Goal: Task Accomplishment & Management: Use online tool/utility

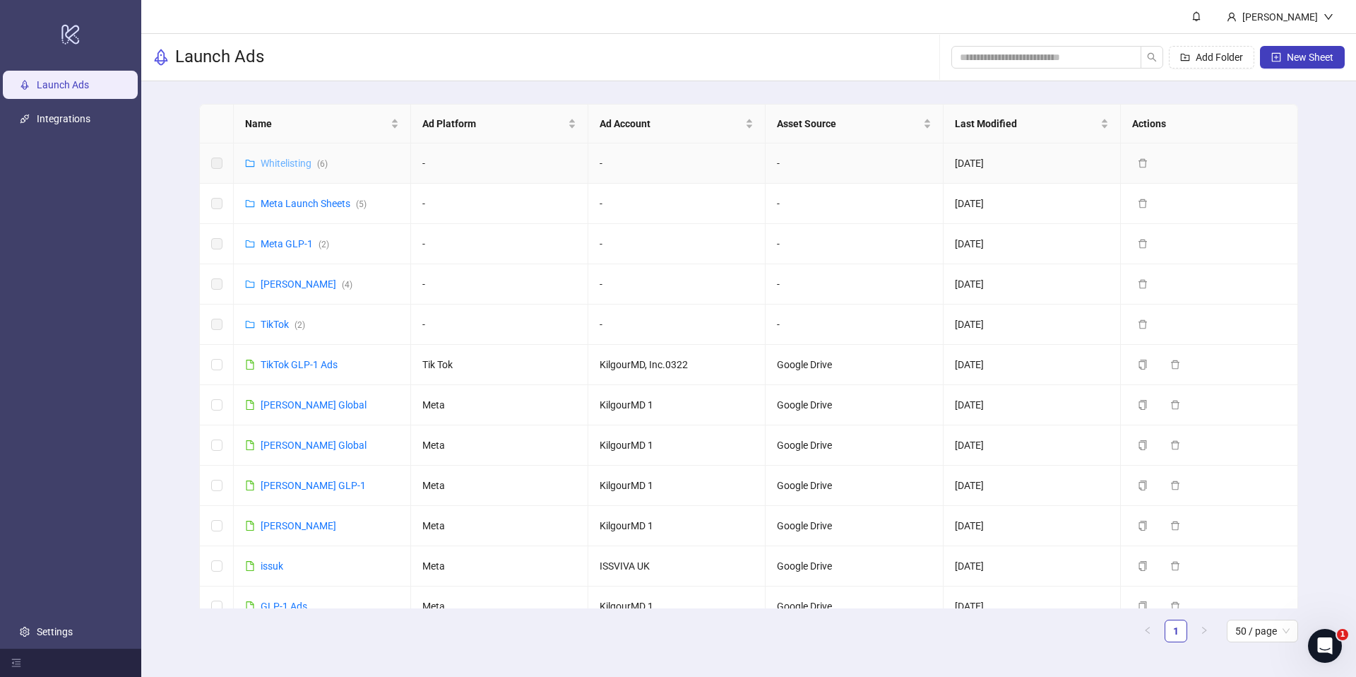
click at [292, 165] on link "Whitelisting ( 6 )" at bounding box center [294, 162] width 67 height 11
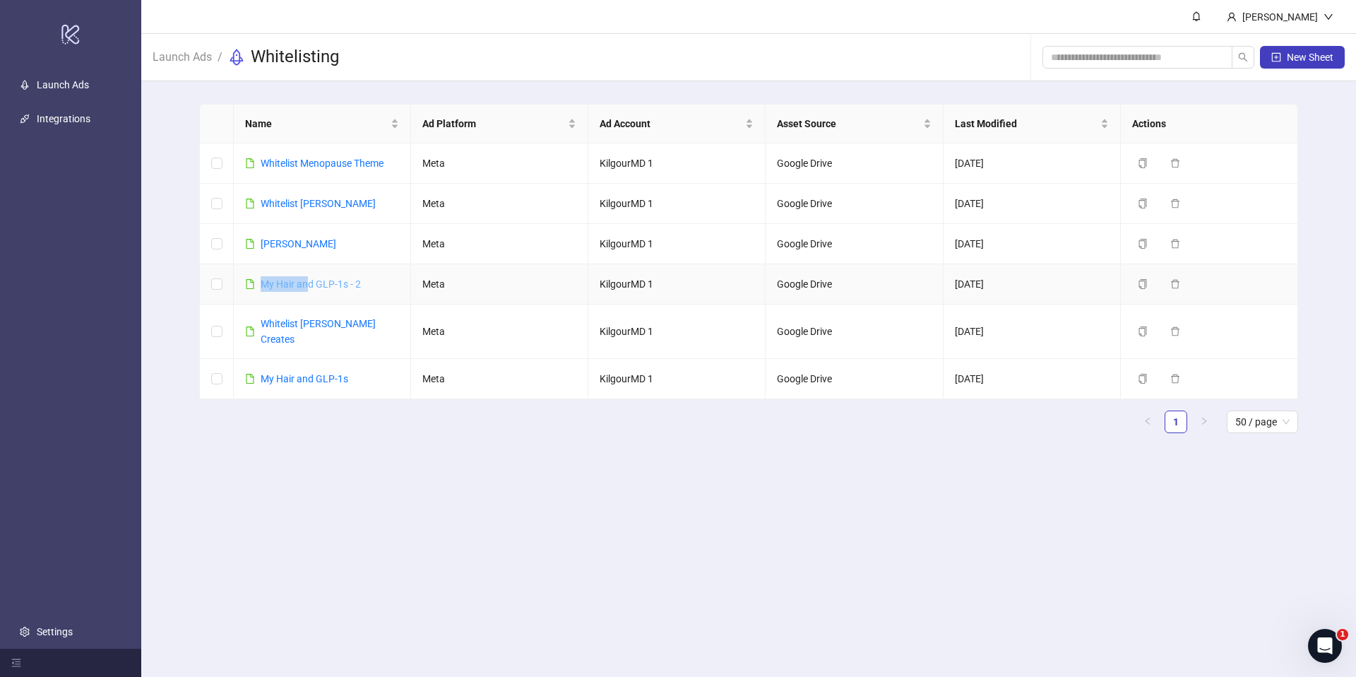
click at [306, 277] on div "​My Hair and GLP-1s - 2" at bounding box center [311, 284] width 100 height 16
click at [307, 279] on link "​My Hair and GLP-1s - 2" at bounding box center [311, 283] width 100 height 11
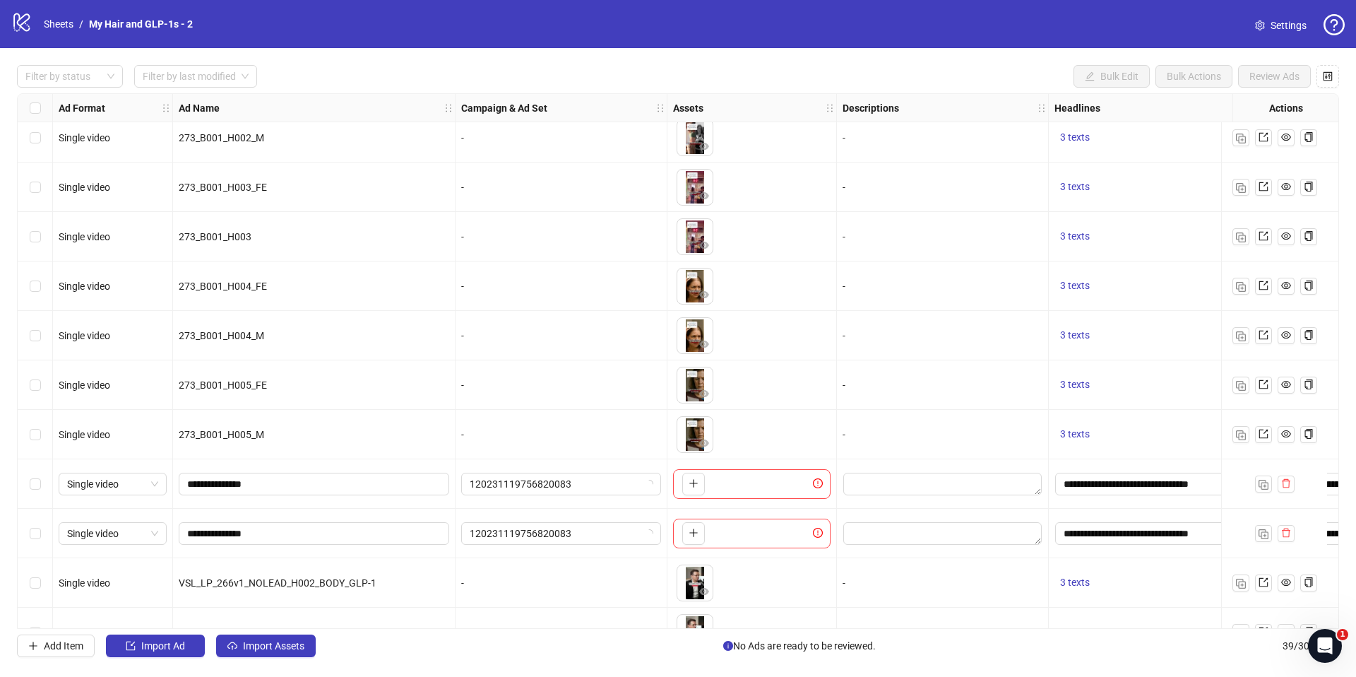
scroll to position [1428, 0]
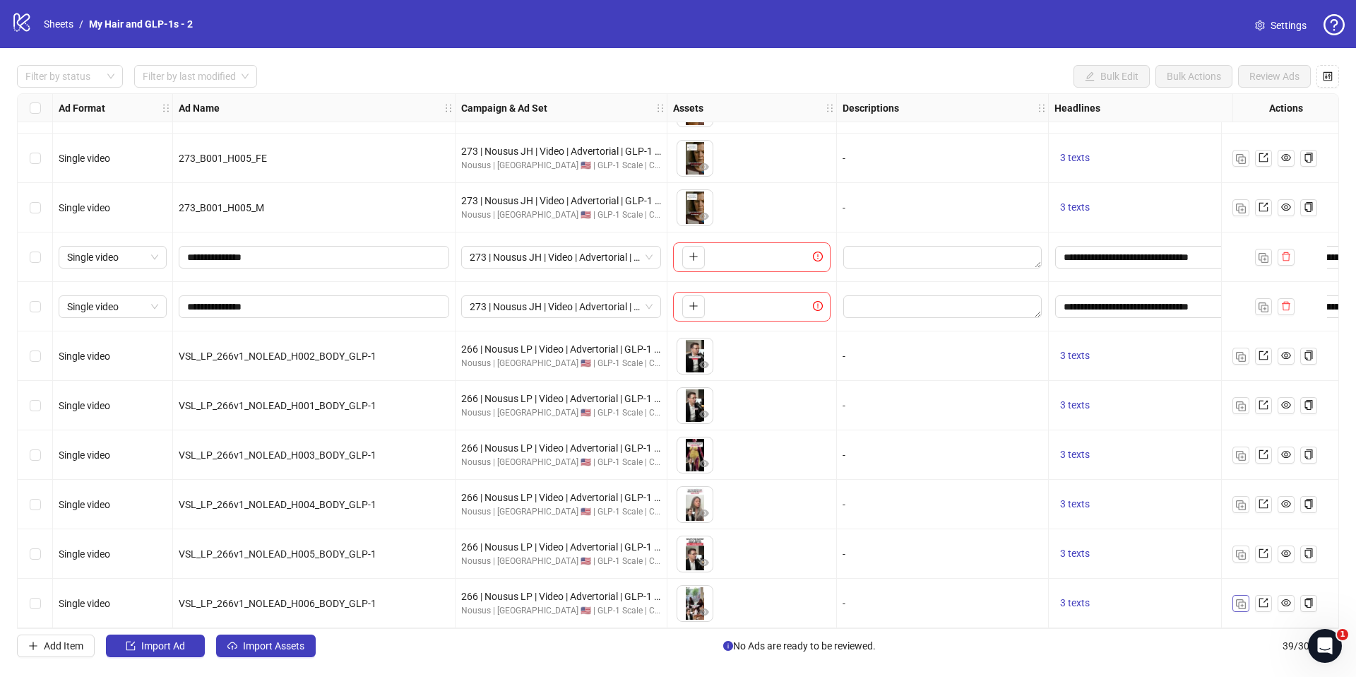
click at [1235, 602] on button "button" at bounding box center [1240, 603] width 17 height 17
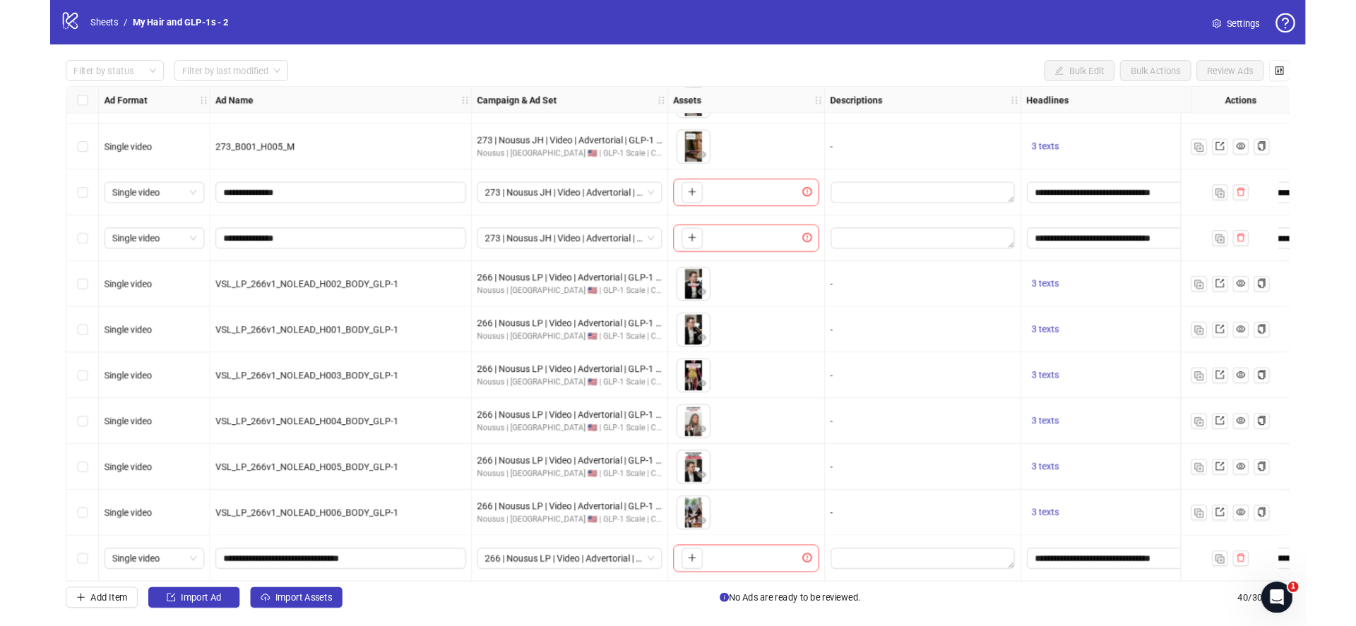
scroll to position [1477, 0]
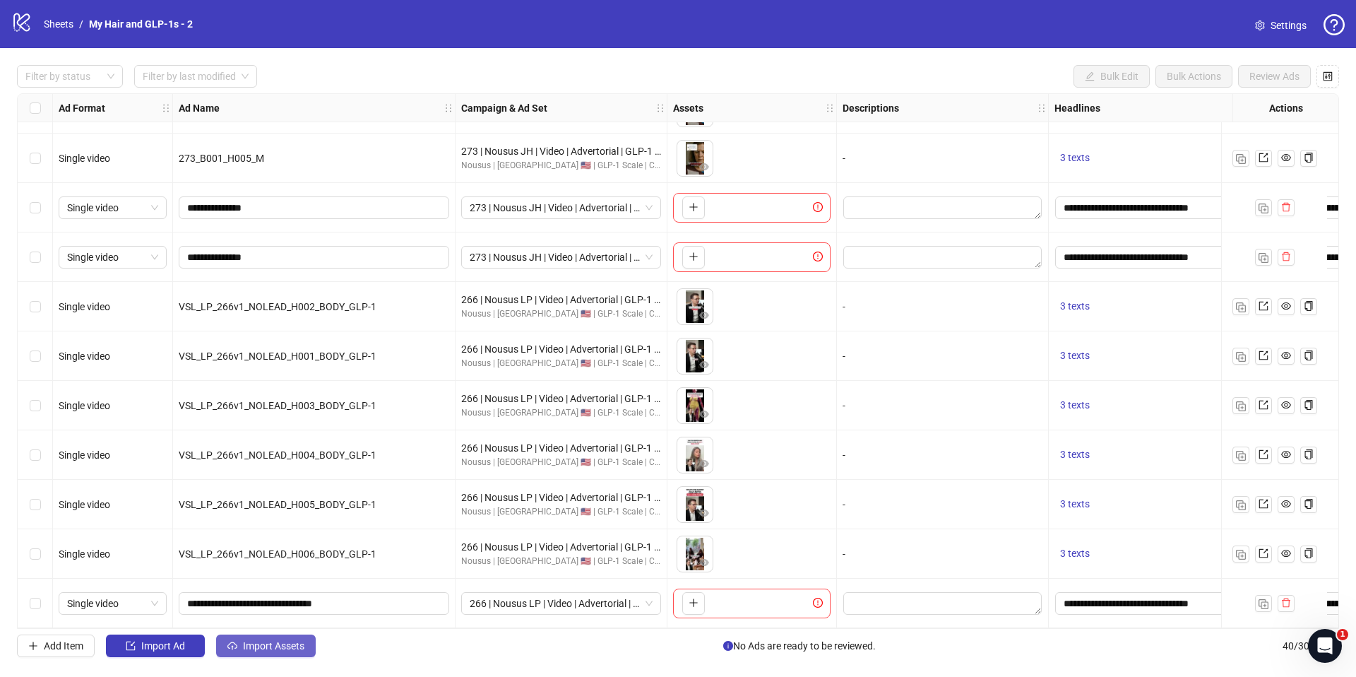
click at [281, 641] on span "Import Assets" at bounding box center [273, 645] width 61 height 11
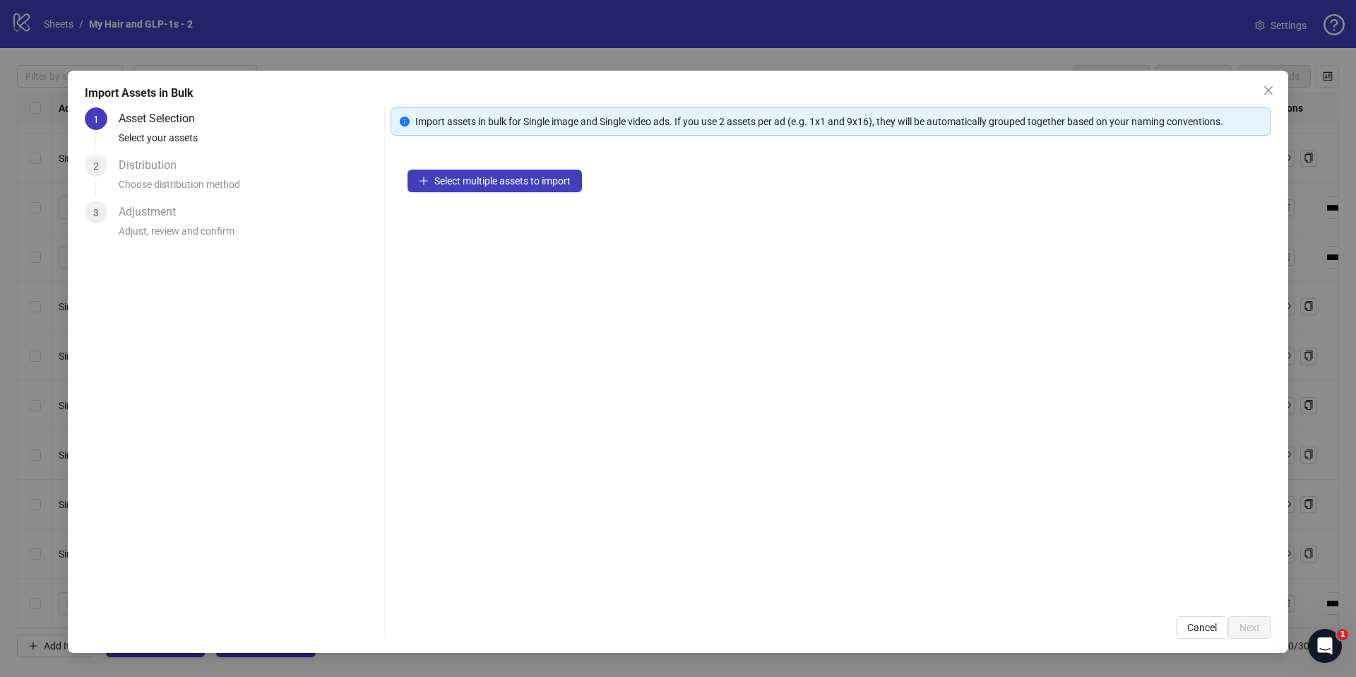
click at [495, 165] on div "Select multiple assets to import" at bounding box center [831, 376] width 881 height 446
click at [491, 183] on span "Select multiple assets to import" at bounding box center [502, 180] width 136 height 11
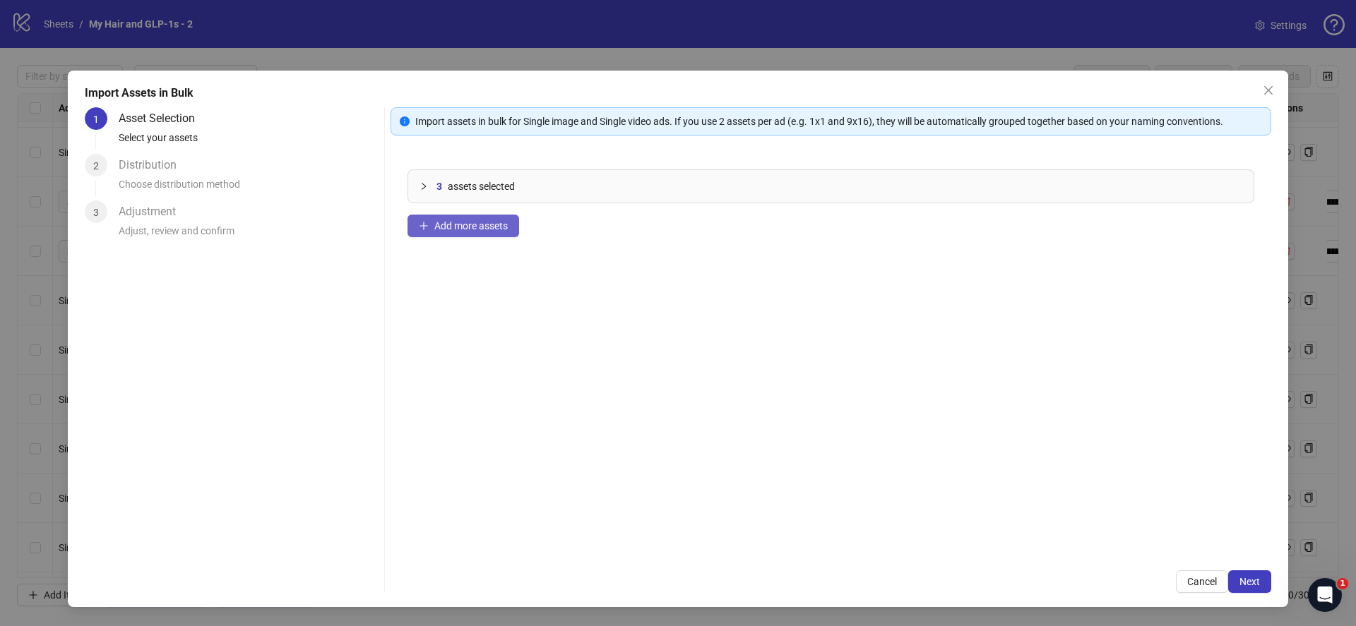
click at [482, 230] on span "Add more assets" at bounding box center [470, 225] width 73 height 11
click at [1245, 581] on span "Next" at bounding box center [1249, 581] width 20 height 11
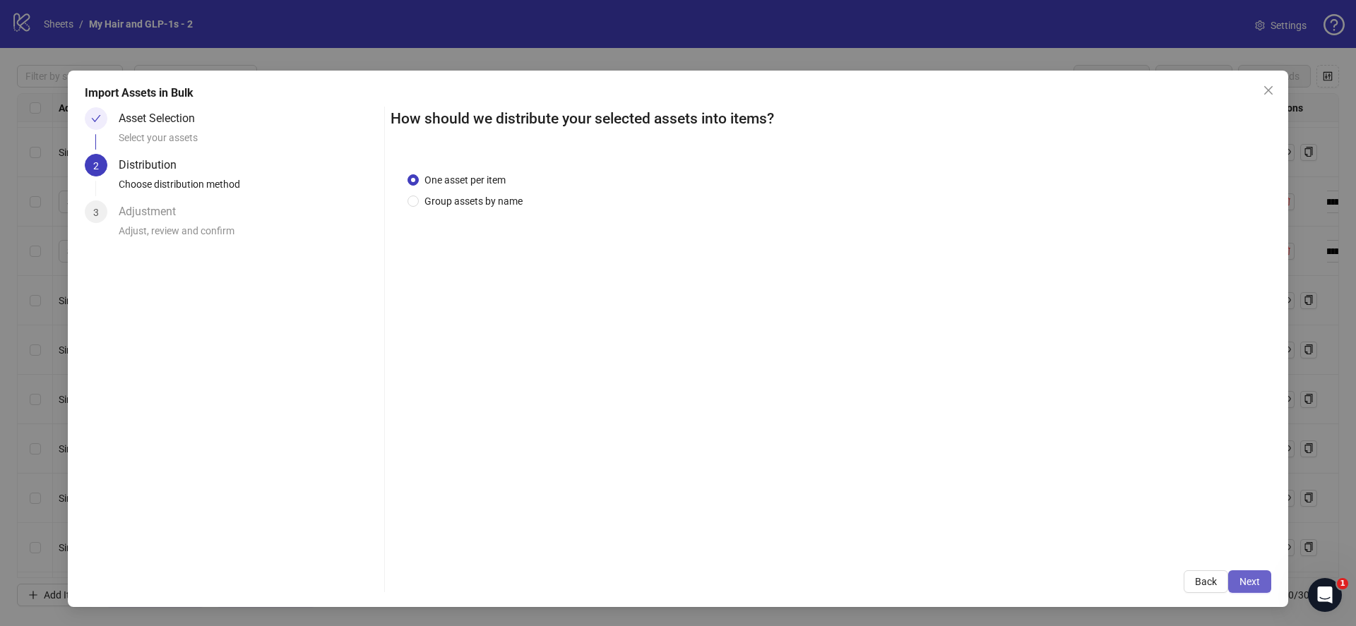
click at [1253, 588] on button "Next" at bounding box center [1249, 582] width 43 height 23
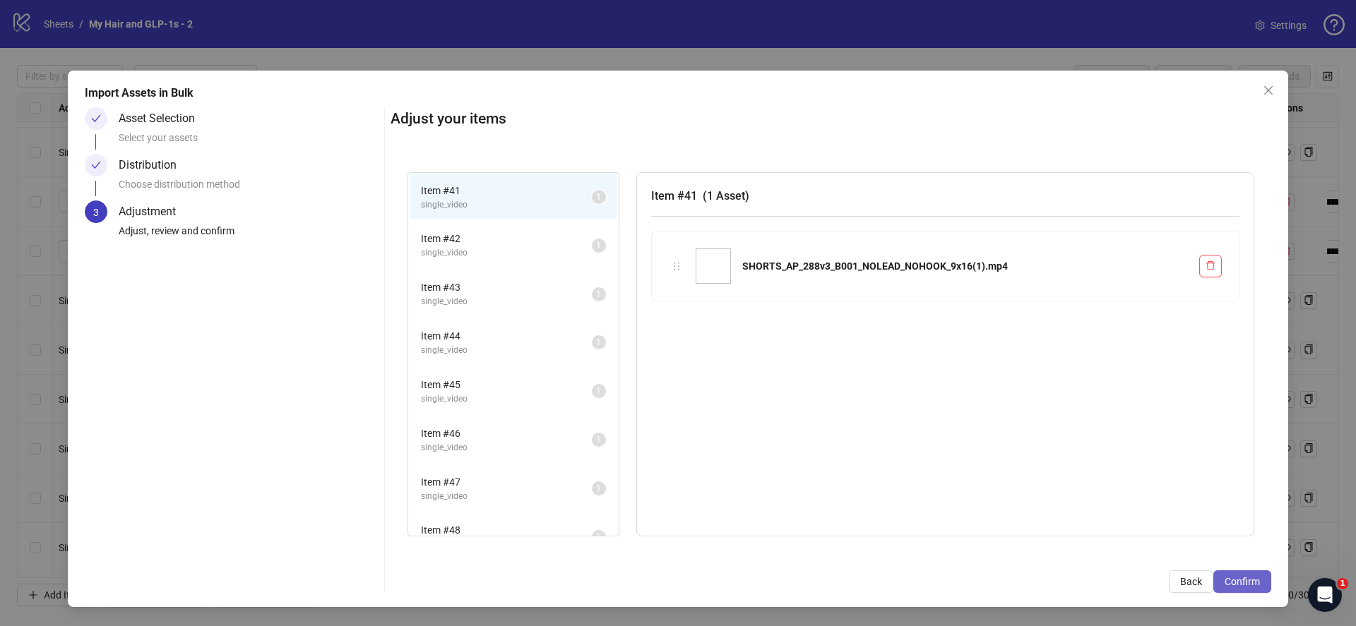
click at [1249, 586] on span "Confirm" at bounding box center [1242, 581] width 35 height 11
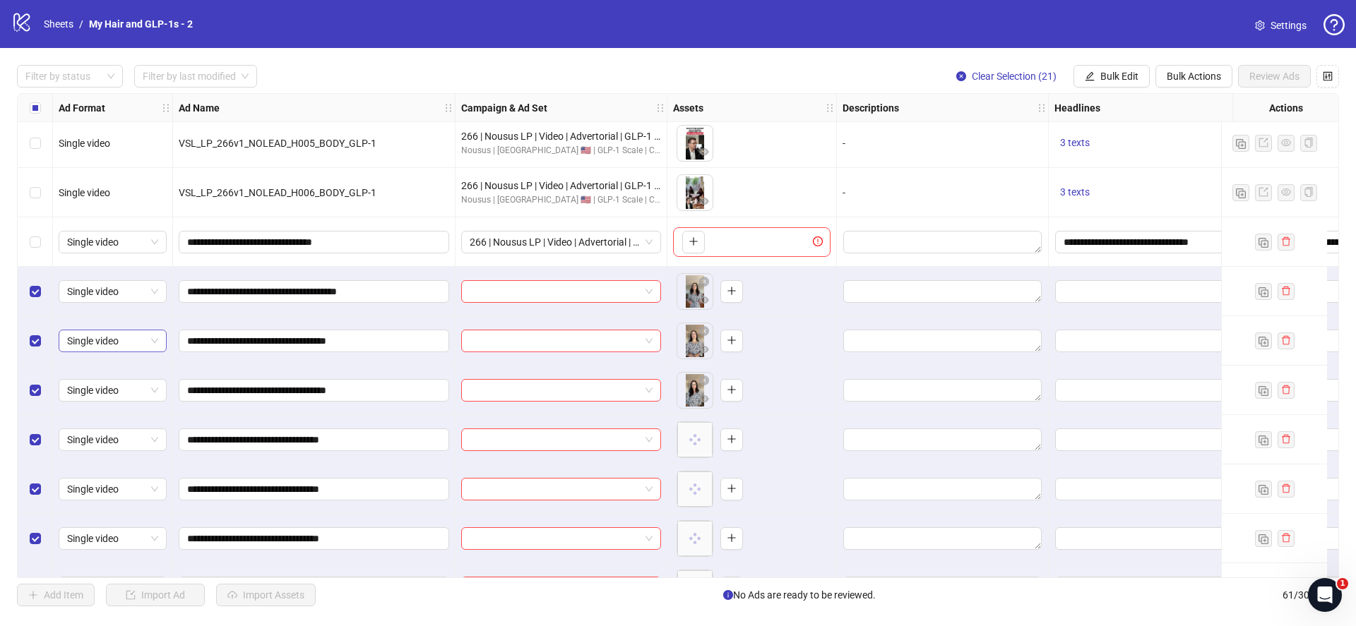
scroll to position [1841, 0]
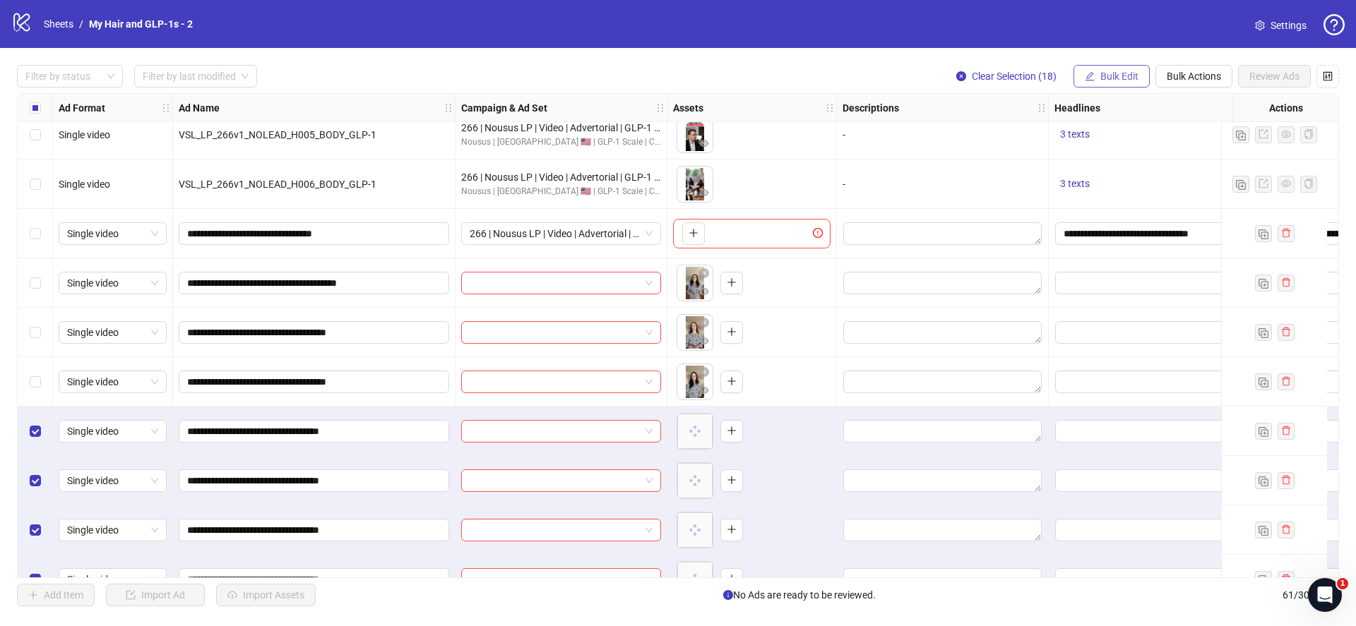
click at [1120, 76] on span "Bulk Edit" at bounding box center [1119, 76] width 38 height 11
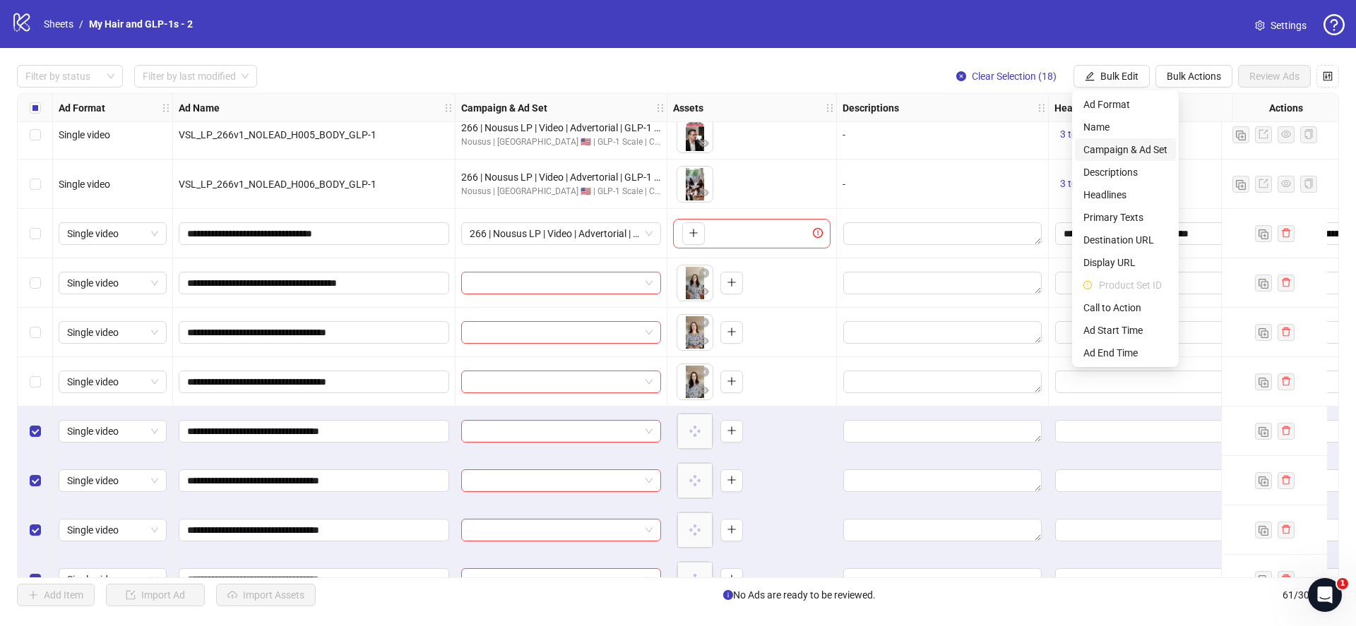
click at [1126, 150] on span "Campaign & Ad Set" at bounding box center [1125, 150] width 84 height 16
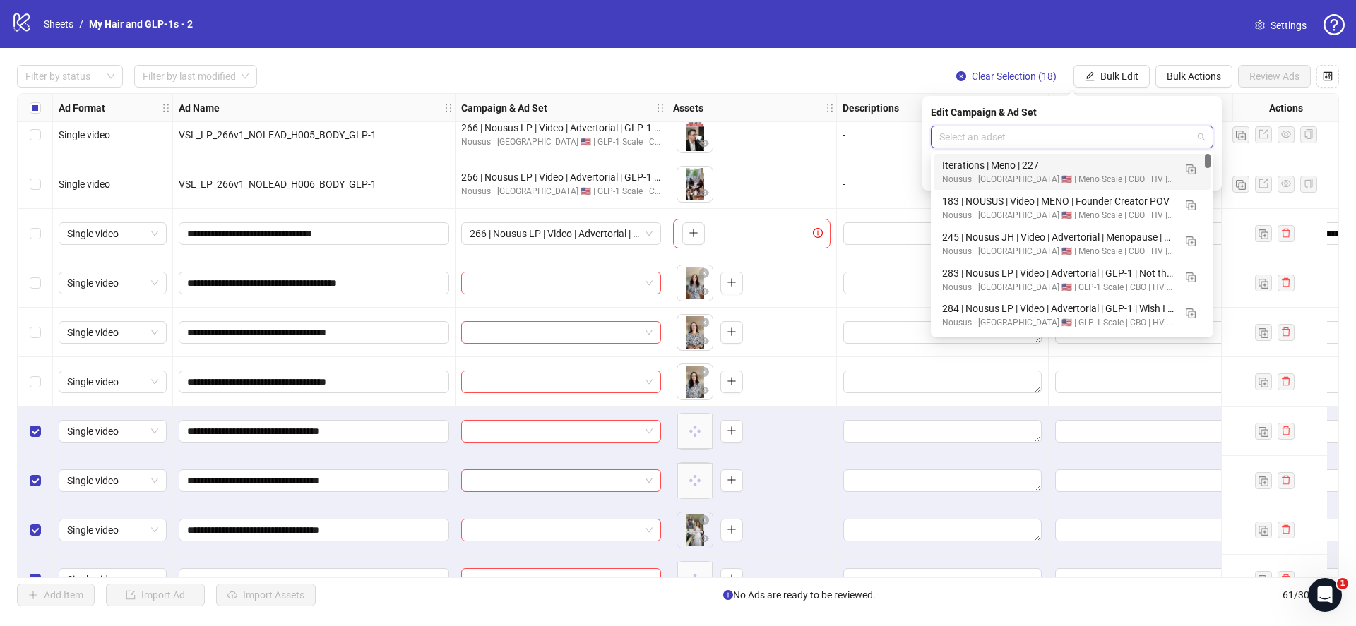
click at [1087, 136] on input "search" at bounding box center [1065, 136] width 253 height 21
click at [1196, 282] on button "button" at bounding box center [1190, 277] width 23 height 23
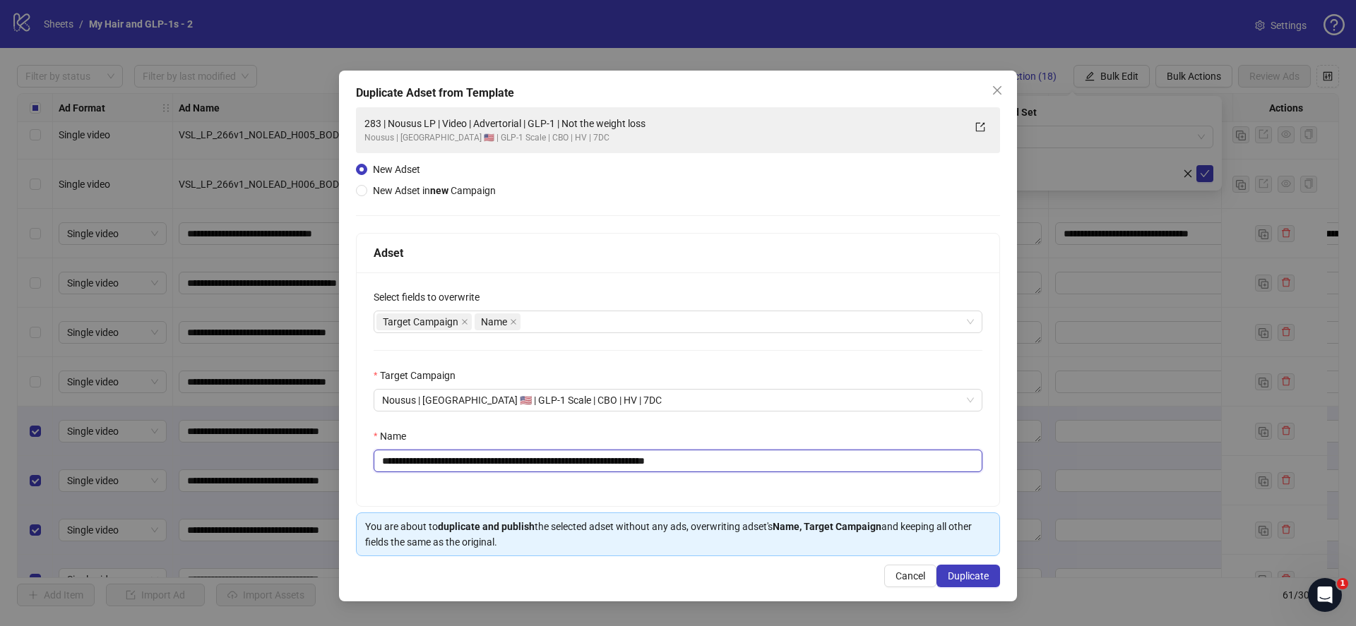
click at [655, 461] on input "**********" at bounding box center [678, 461] width 609 height 23
paste input "text"
type input "**********"
click at [978, 578] on span "Duplicate" at bounding box center [968, 576] width 41 height 11
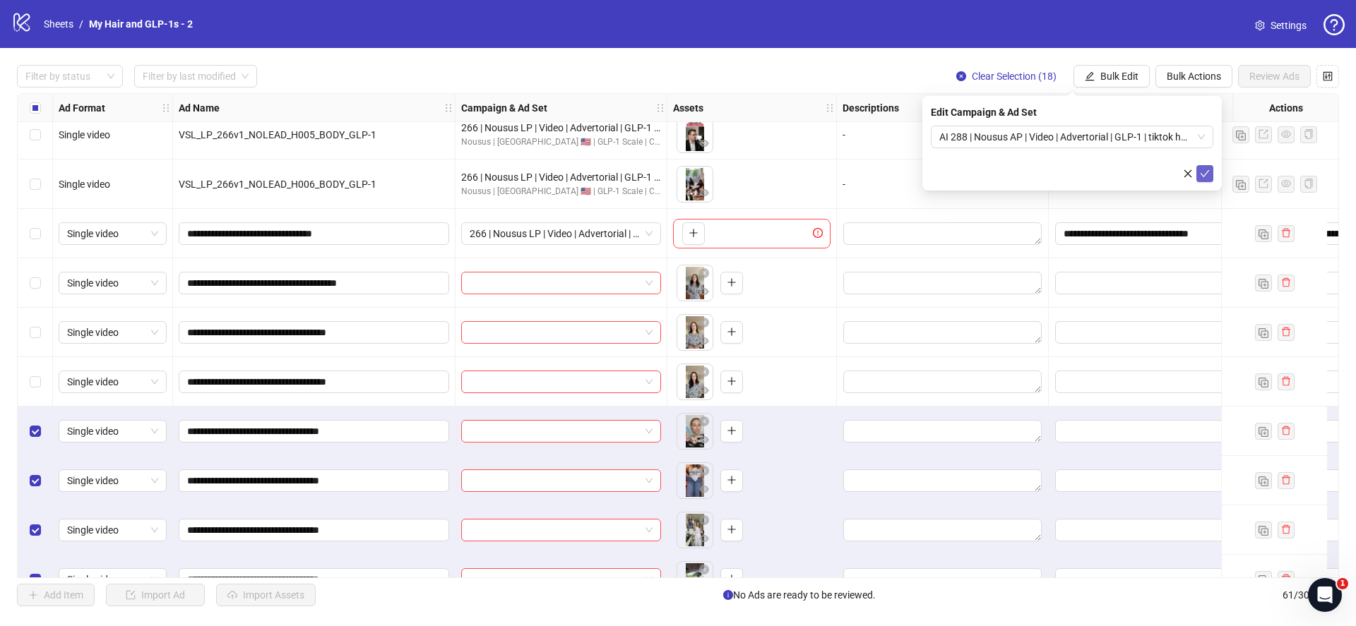
click at [1205, 175] on icon "check" at bounding box center [1205, 173] width 9 height 7
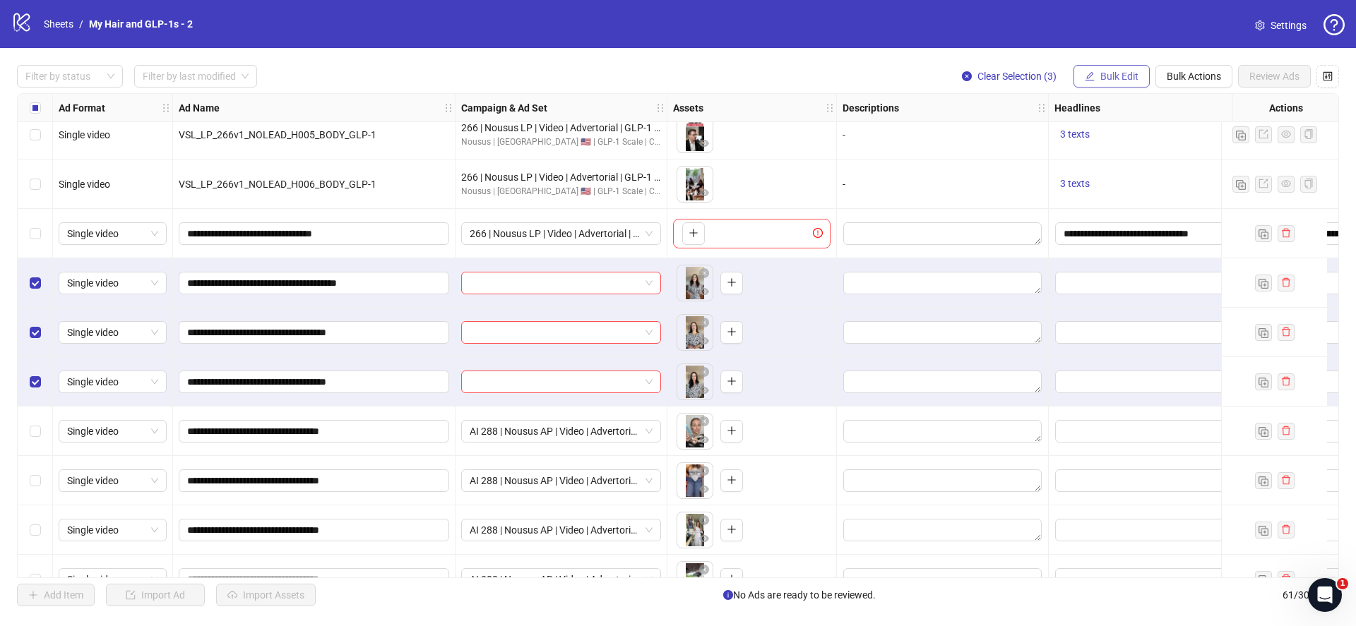
click at [1095, 74] on button "Bulk Edit" at bounding box center [1111, 76] width 76 height 23
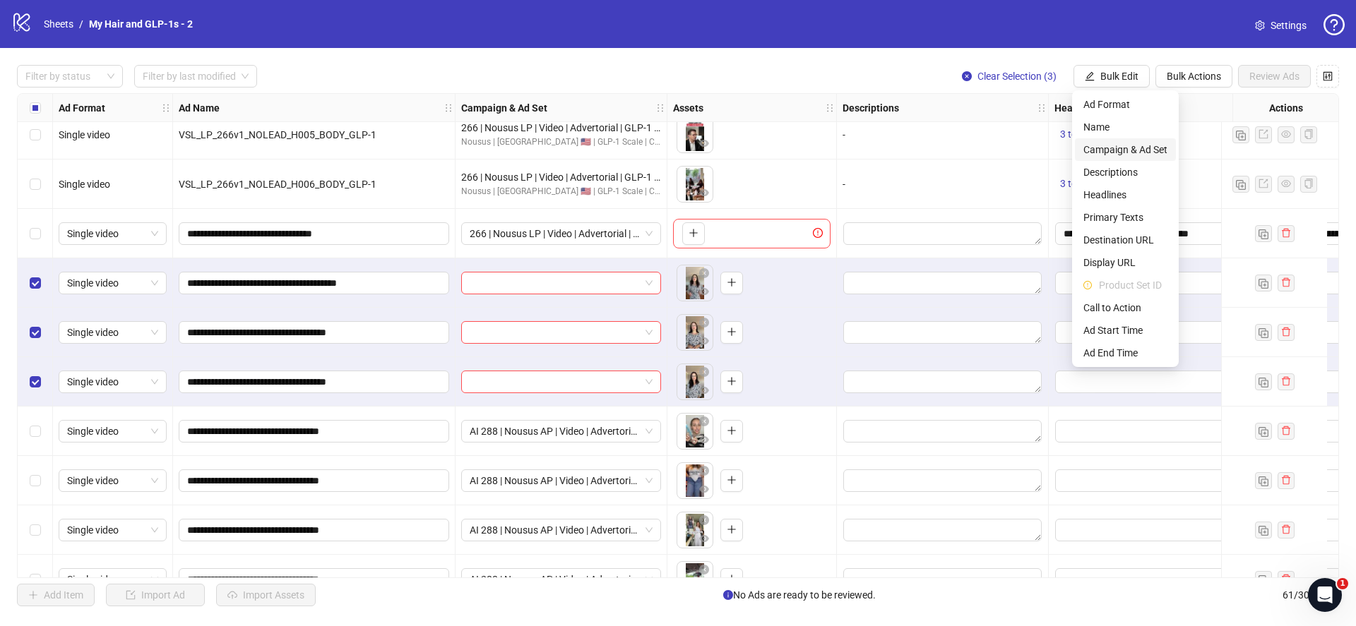
click at [1109, 147] on span "Campaign & Ad Set" at bounding box center [1125, 150] width 84 height 16
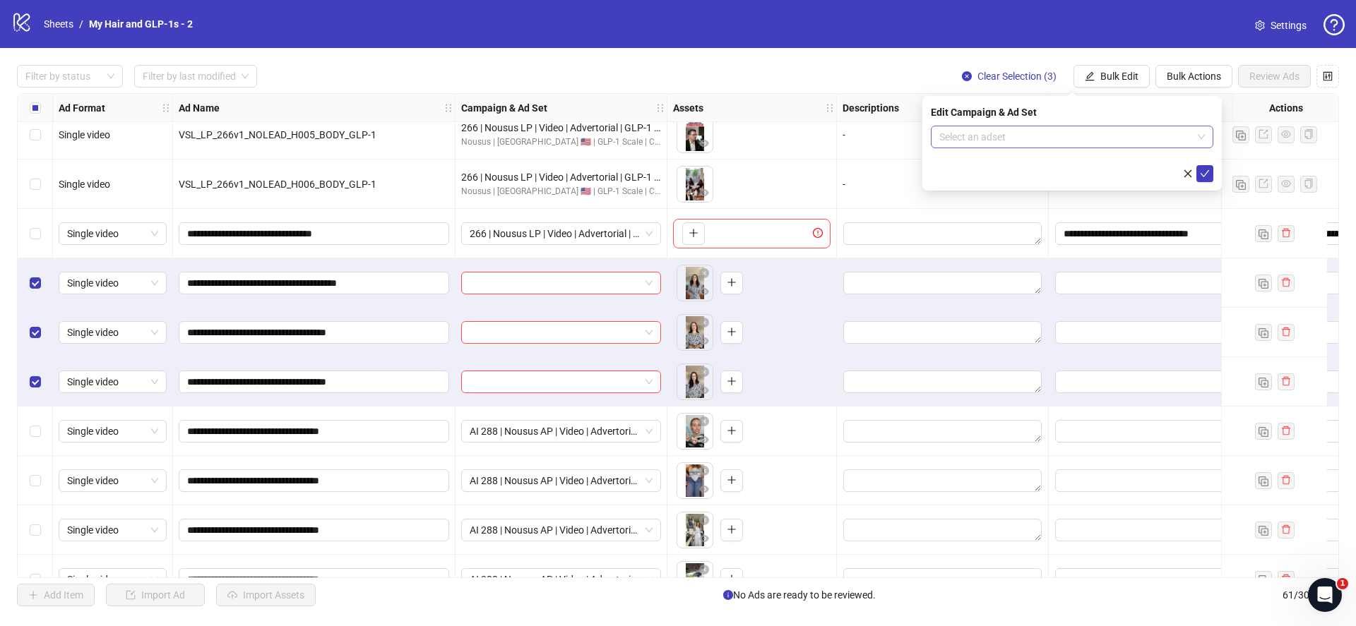
click at [1026, 137] on input "search" at bounding box center [1065, 136] width 253 height 21
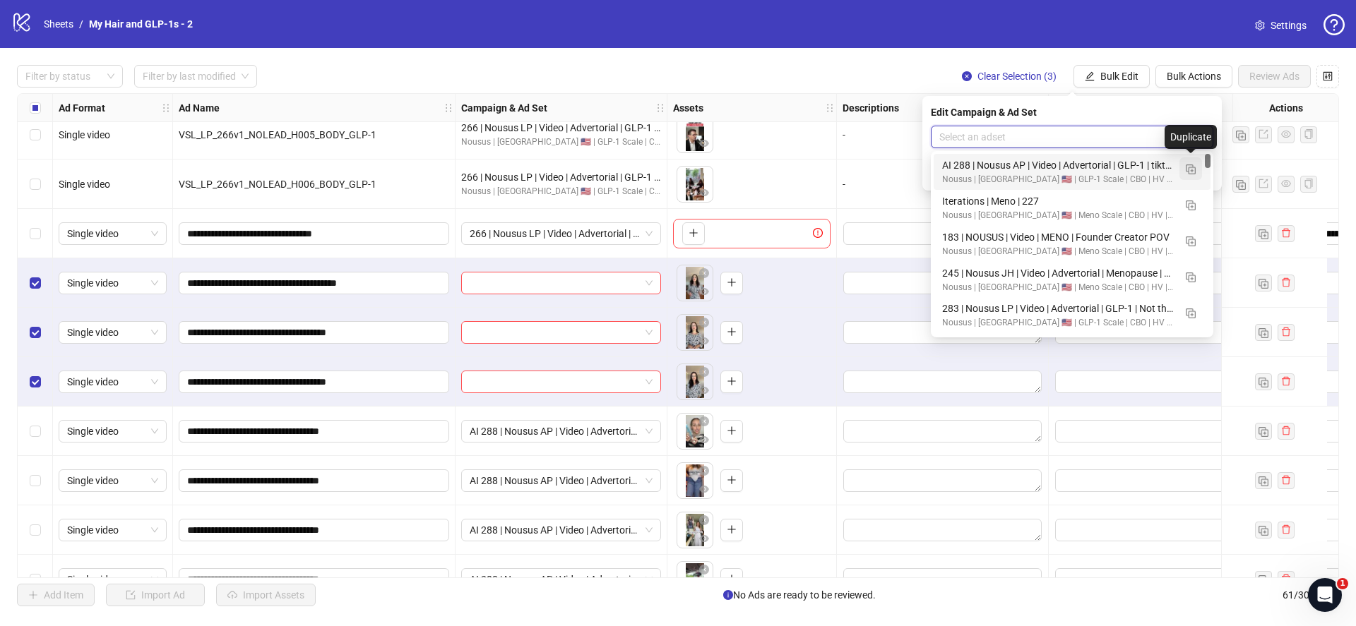
click at [1194, 165] on img "button" at bounding box center [1191, 170] width 10 height 10
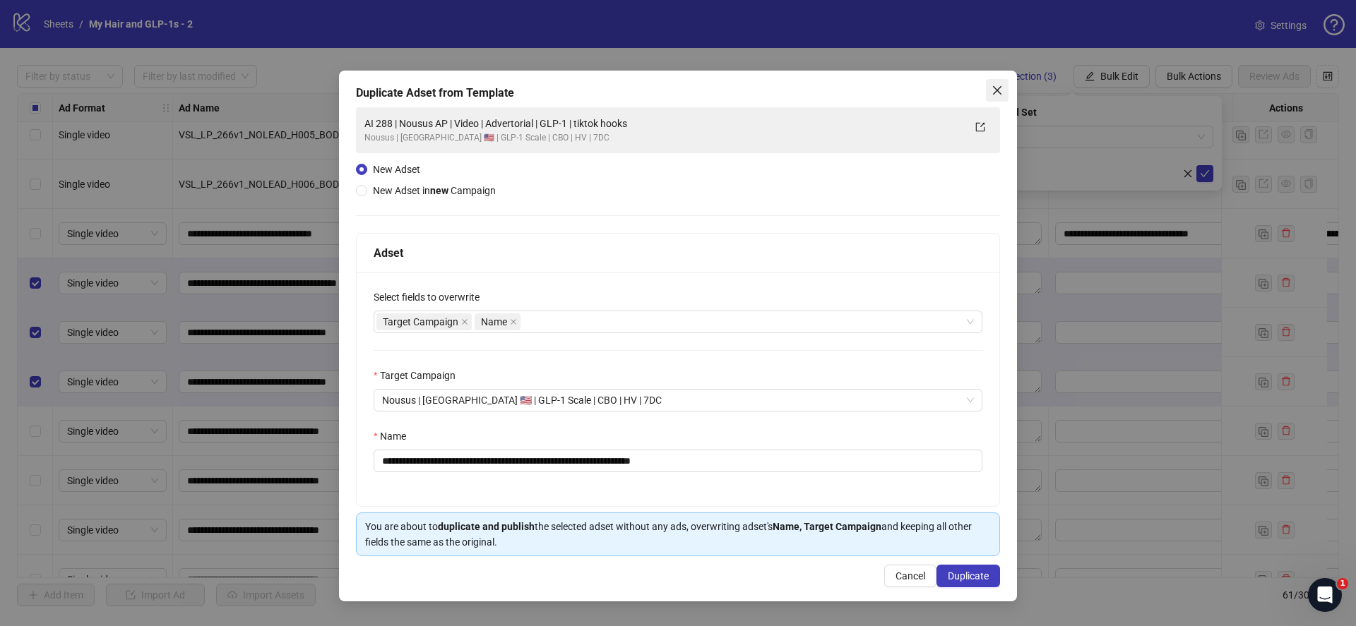
click at [992, 88] on icon "close" at bounding box center [997, 90] width 11 height 11
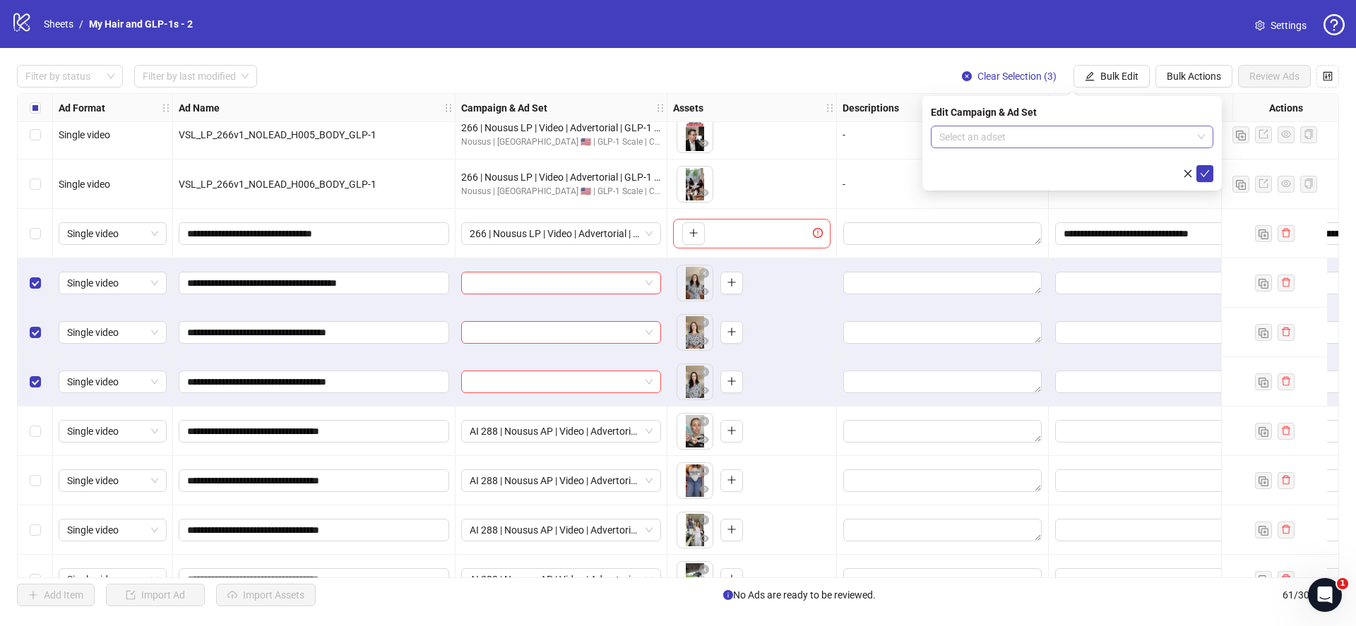
click at [1055, 145] on input "search" at bounding box center [1065, 136] width 253 height 21
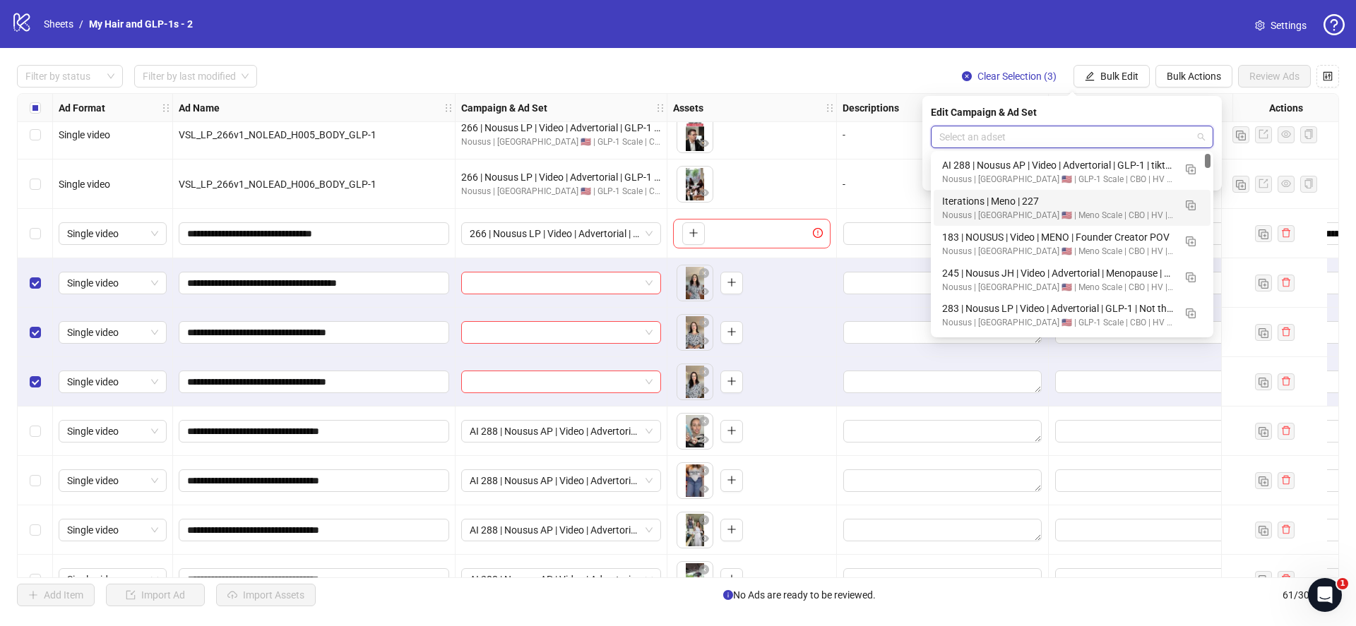
scroll to position [3, 0]
click at [1196, 309] on button "button" at bounding box center [1190, 309] width 23 height 23
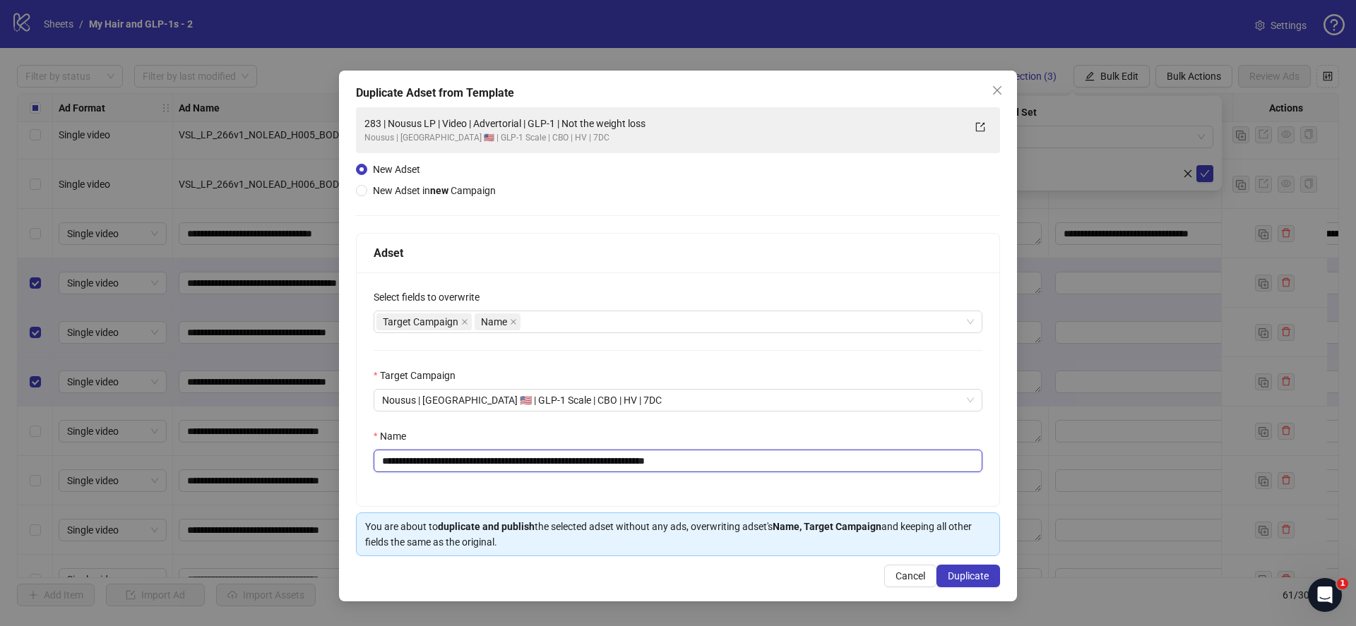
click at [859, 469] on input "**********" at bounding box center [678, 461] width 609 height 23
paste input "text"
type input "**********"
click at [982, 585] on button "Duplicate" at bounding box center [968, 576] width 64 height 23
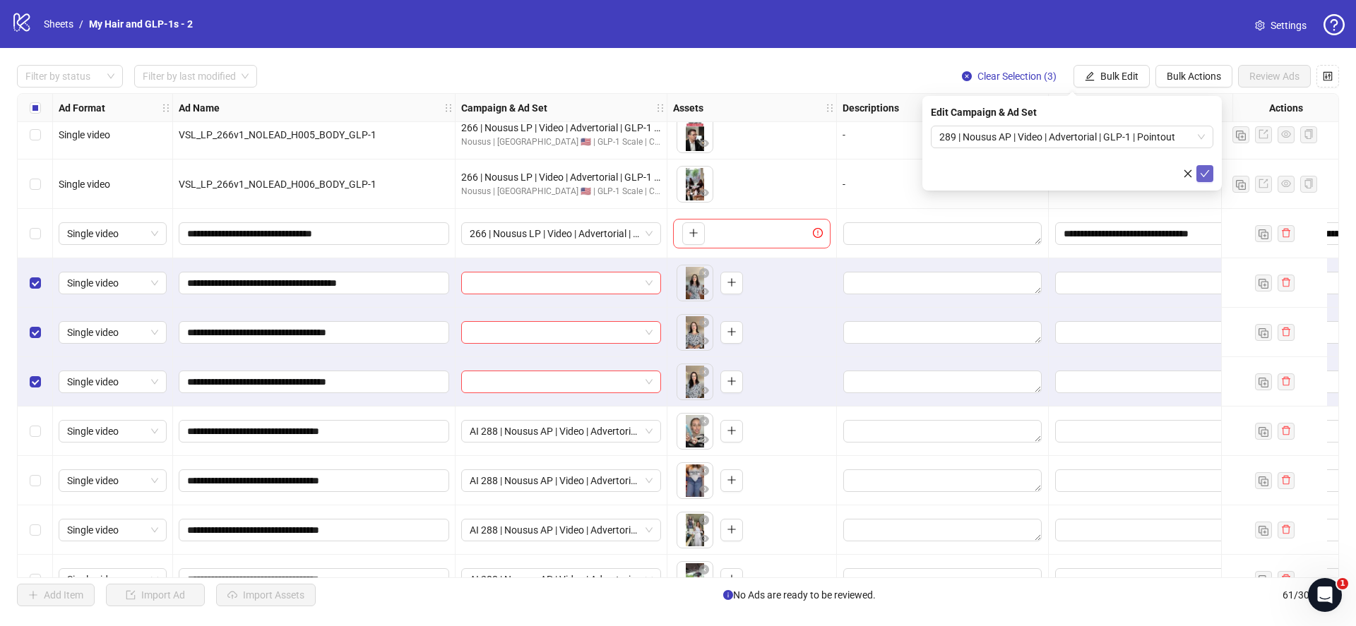
click at [1206, 177] on icon "check" at bounding box center [1205, 174] width 10 height 10
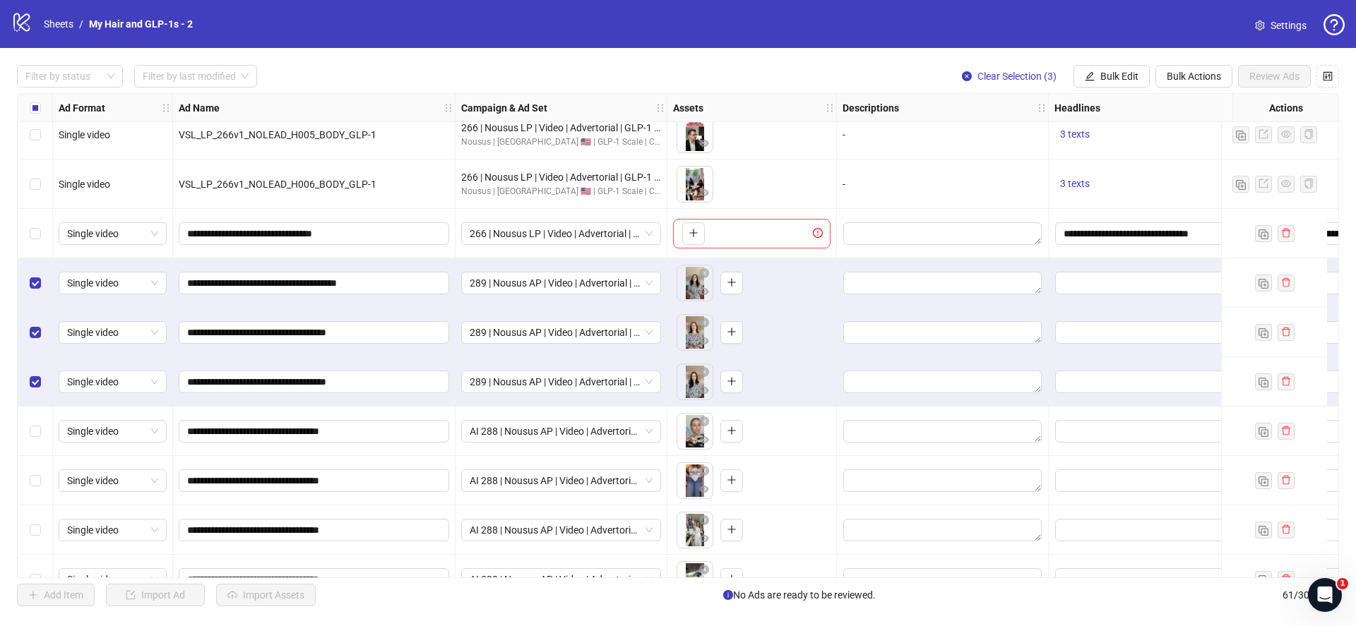
click at [25, 278] on div "Select row 41" at bounding box center [35, 282] width 35 height 49
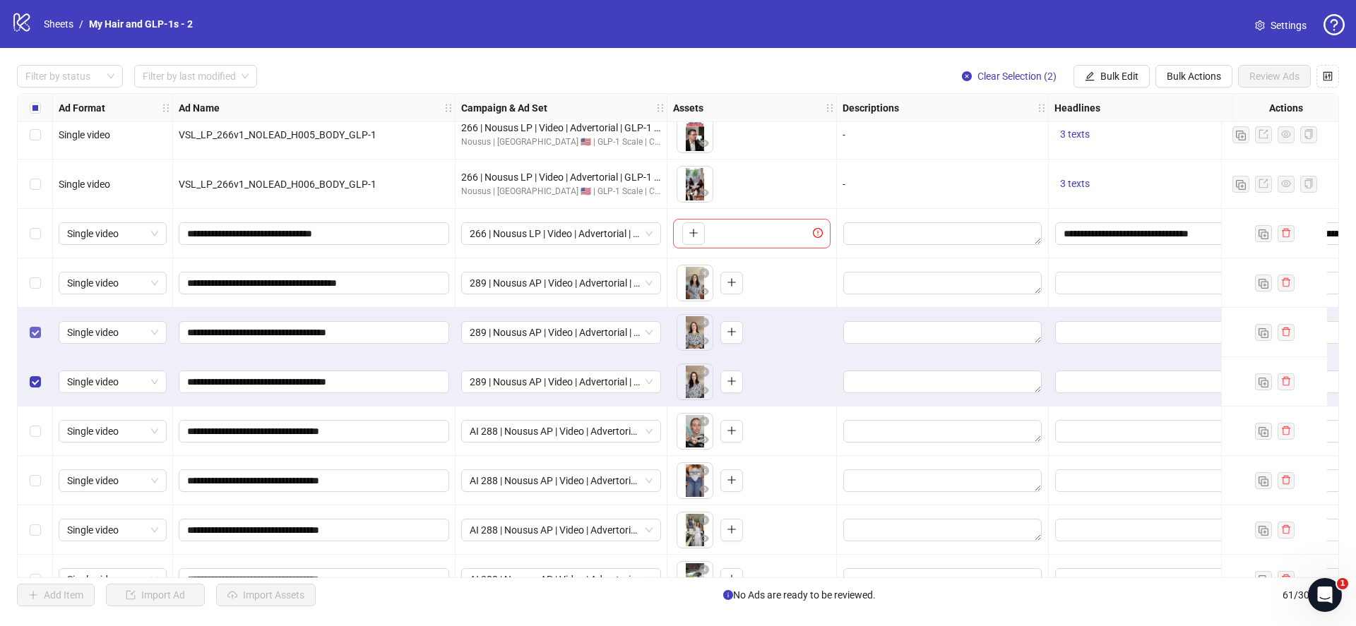
click at [35, 324] on div "Select row 42" at bounding box center [35, 332] width 35 height 49
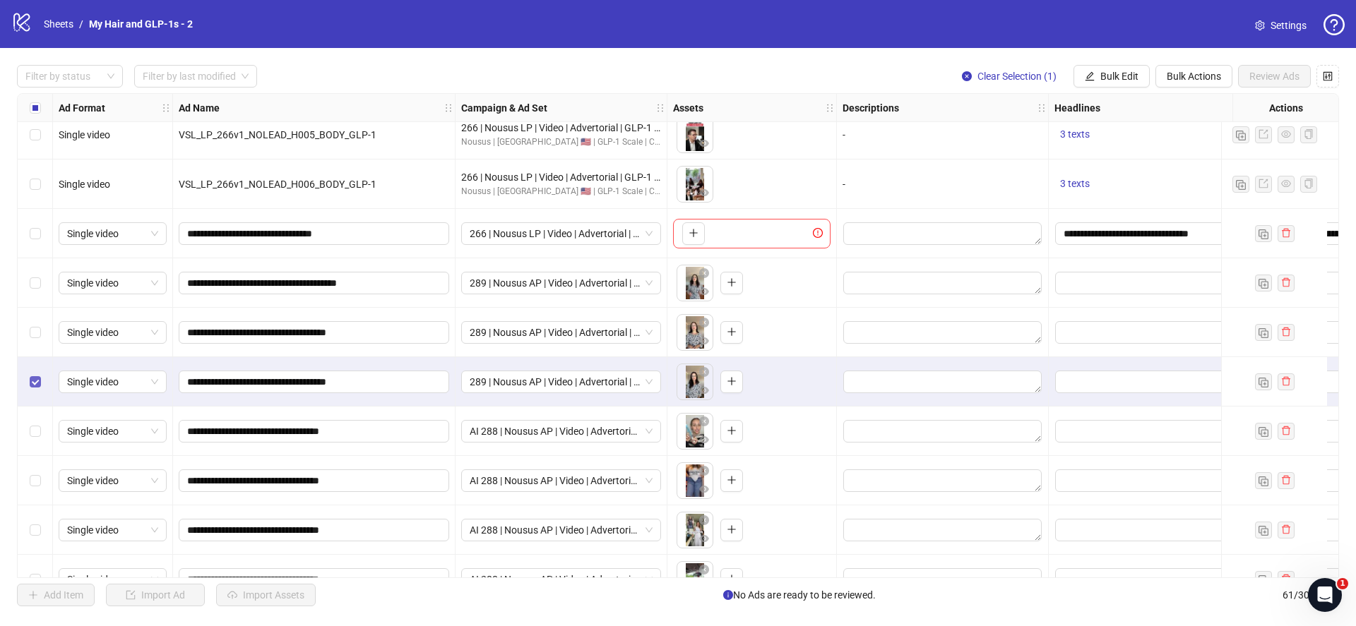
click at [30, 388] on label "Select row 43" at bounding box center [35, 382] width 11 height 16
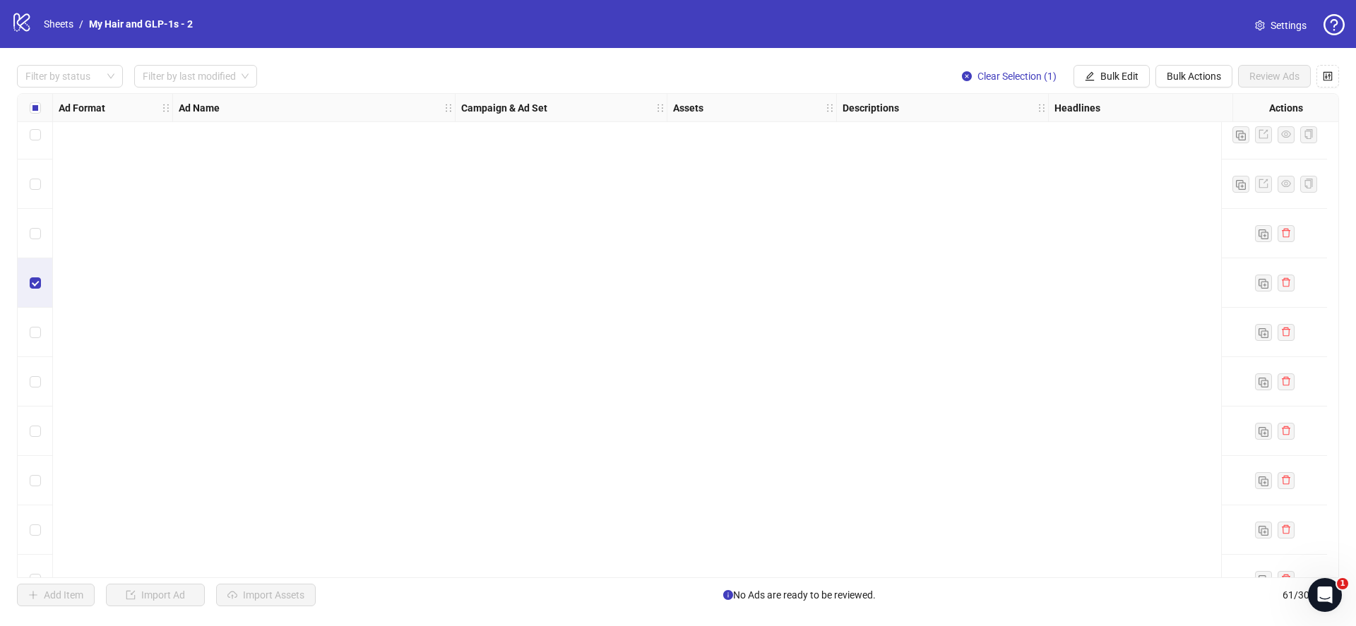
scroll to position [2566, 0]
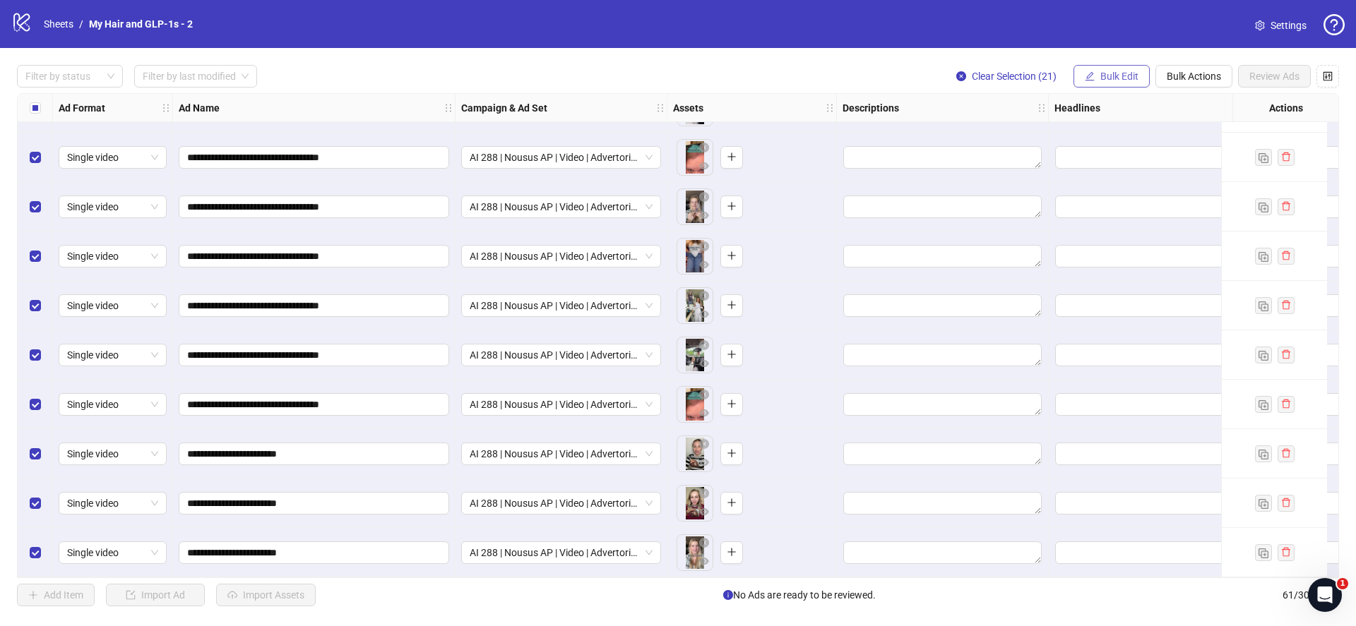
click at [1107, 71] on span "Bulk Edit" at bounding box center [1119, 76] width 38 height 11
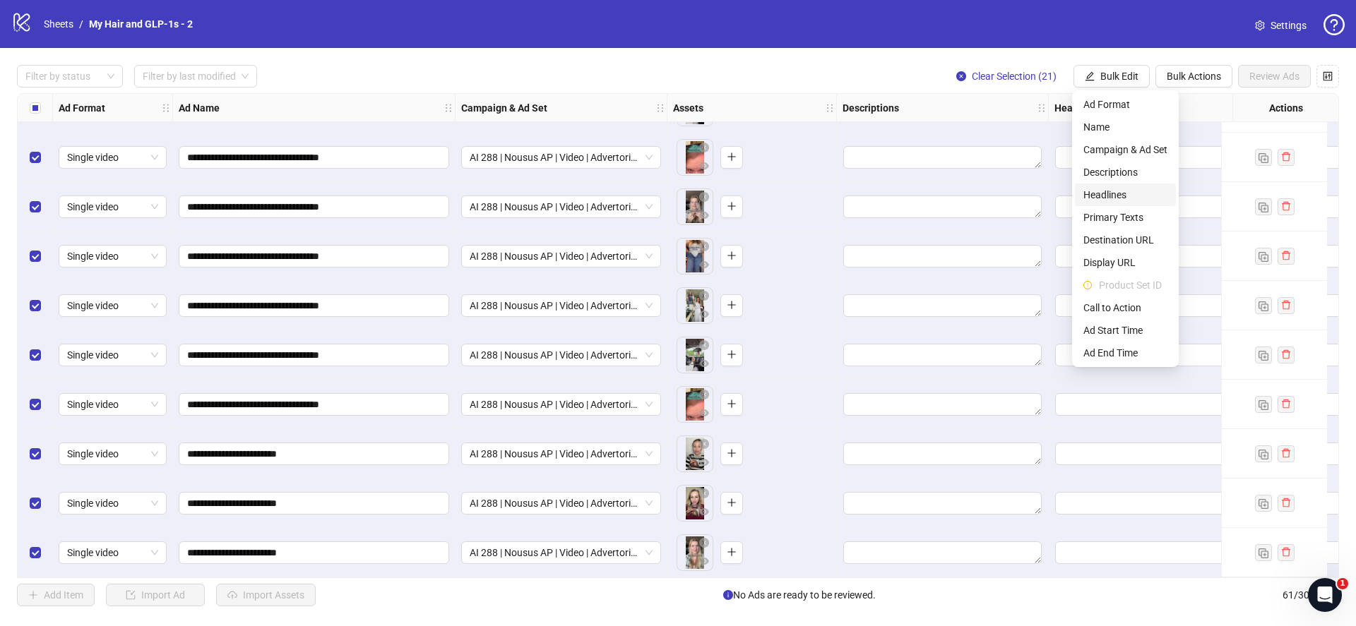
click at [1107, 196] on span "Headlines" at bounding box center [1125, 195] width 84 height 16
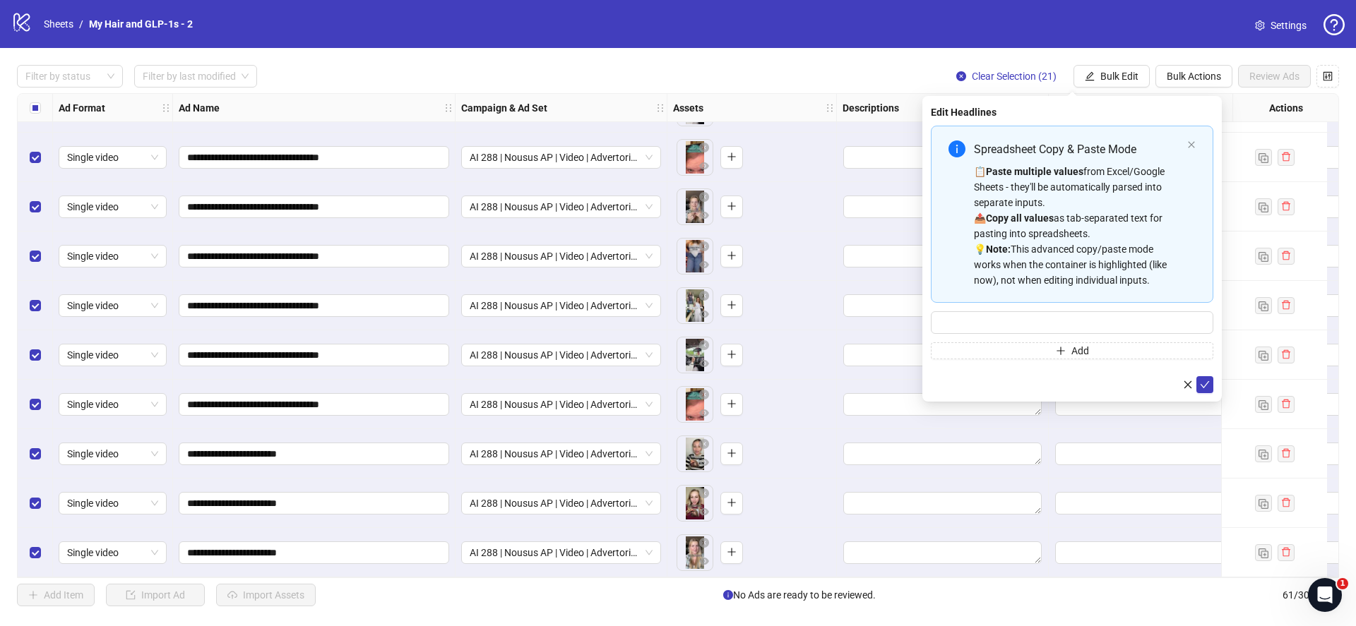
click at [1006, 193] on div "📋 Paste multiple values from Excel/Google Sheets - they'll be automatically par…" at bounding box center [1078, 226] width 208 height 124
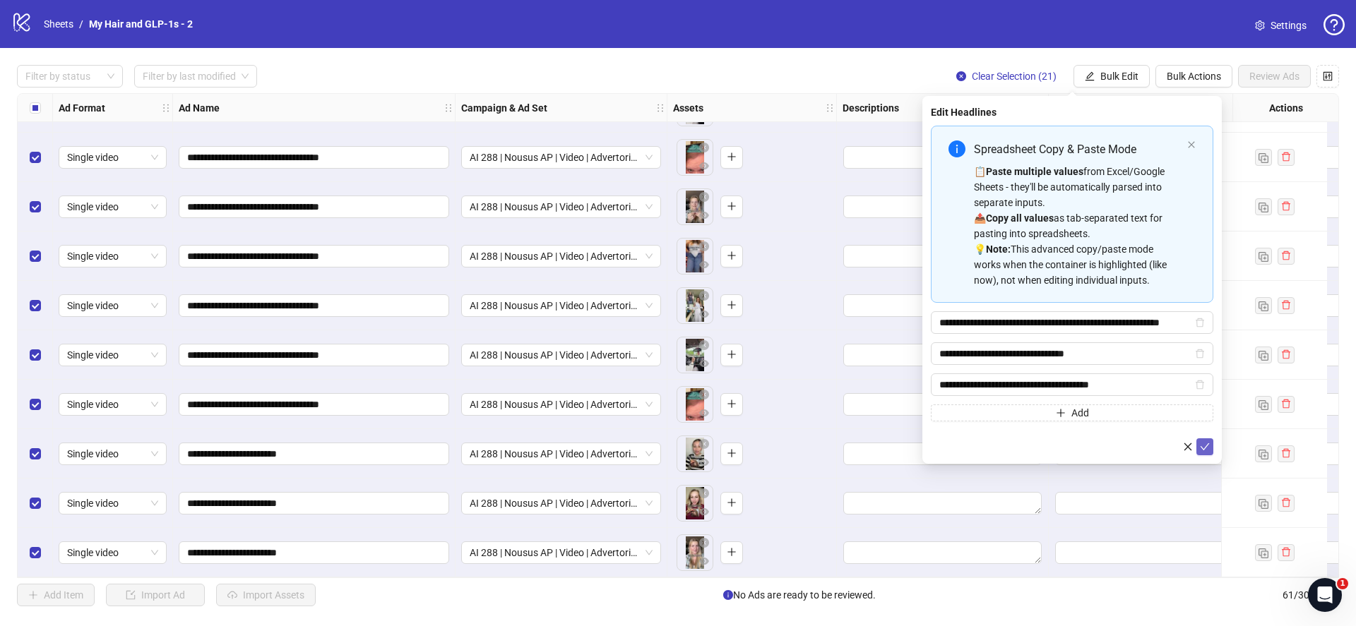
click at [1200, 453] on button "submit" at bounding box center [1204, 447] width 17 height 17
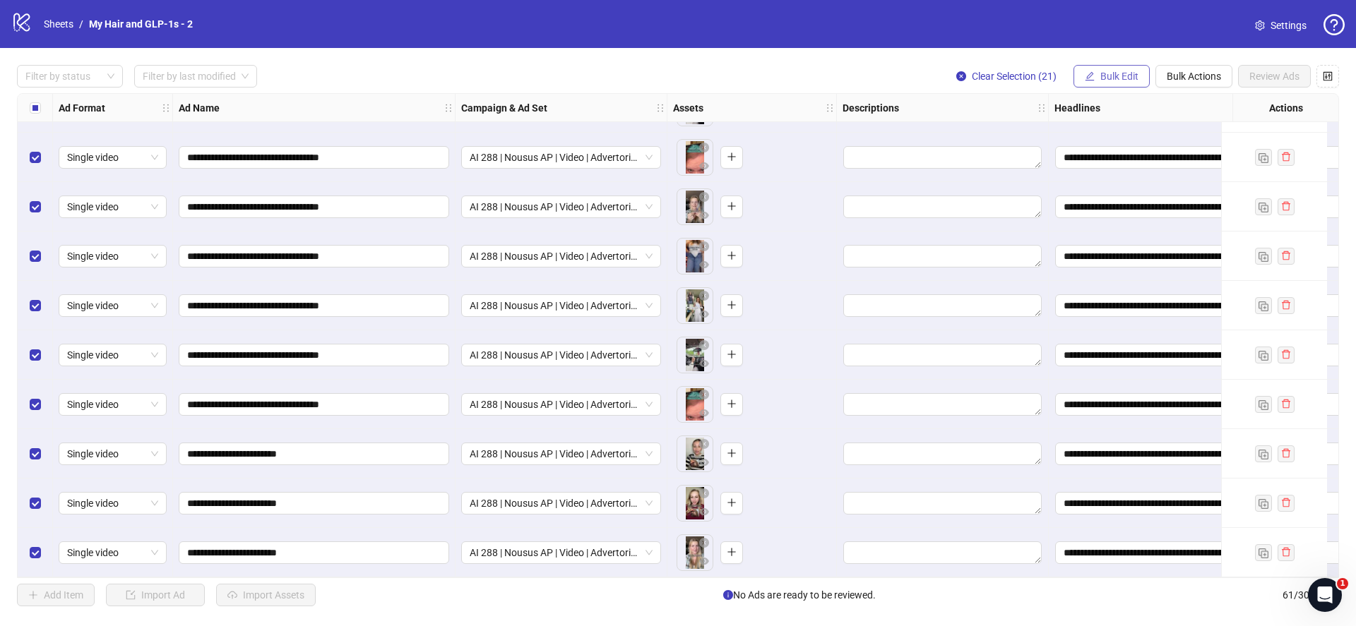
click at [1118, 84] on button "Bulk Edit" at bounding box center [1111, 76] width 76 height 23
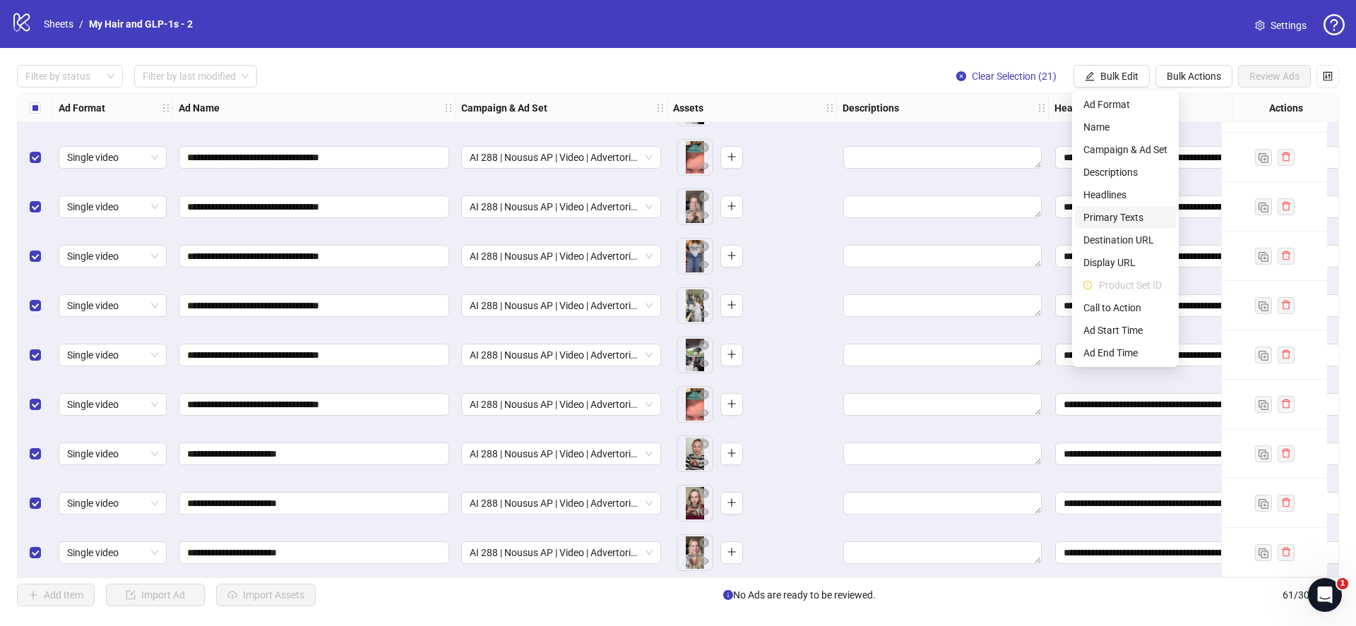
click at [1119, 213] on span "Primary Texts" at bounding box center [1125, 218] width 84 height 16
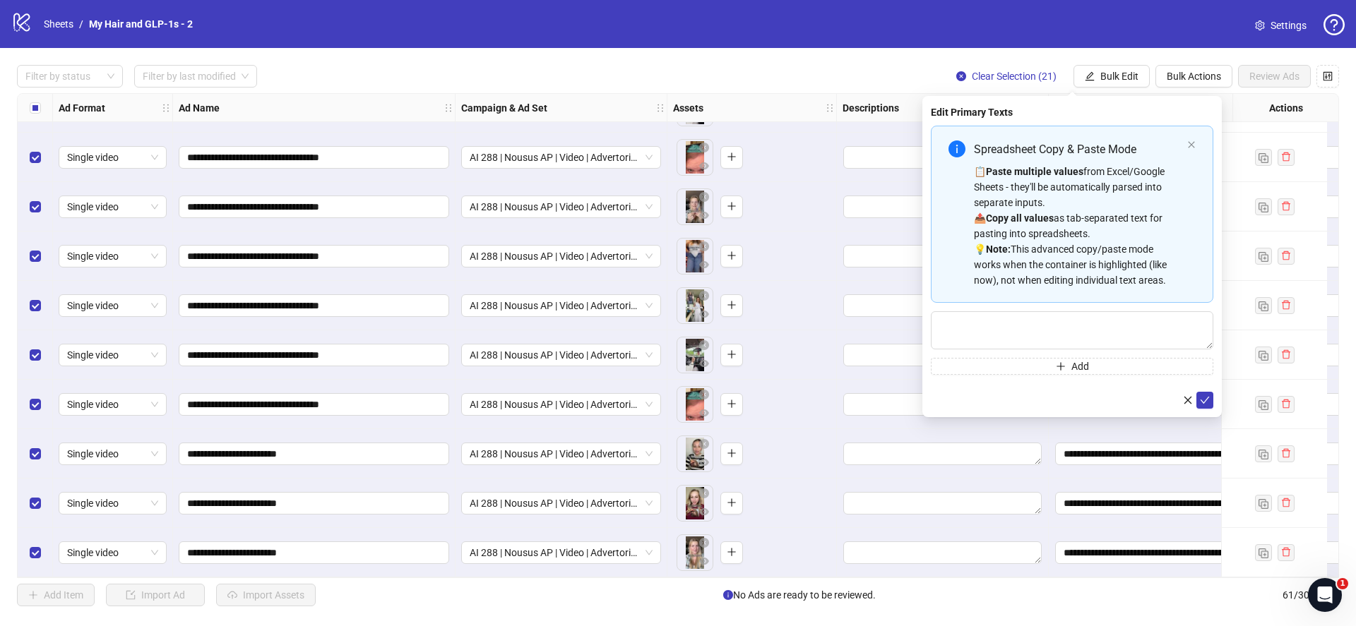
drag, startPoint x: 1097, startPoint y: 253, endPoint x: 1147, endPoint y: 290, distance: 62.0
click at [1098, 253] on div "📋 Paste multiple values from Excel/Google Sheets - they'll be automatically par…" at bounding box center [1078, 226] width 208 height 124
type textarea "**********"
click at [1208, 402] on icon "check" at bounding box center [1205, 400] width 10 height 10
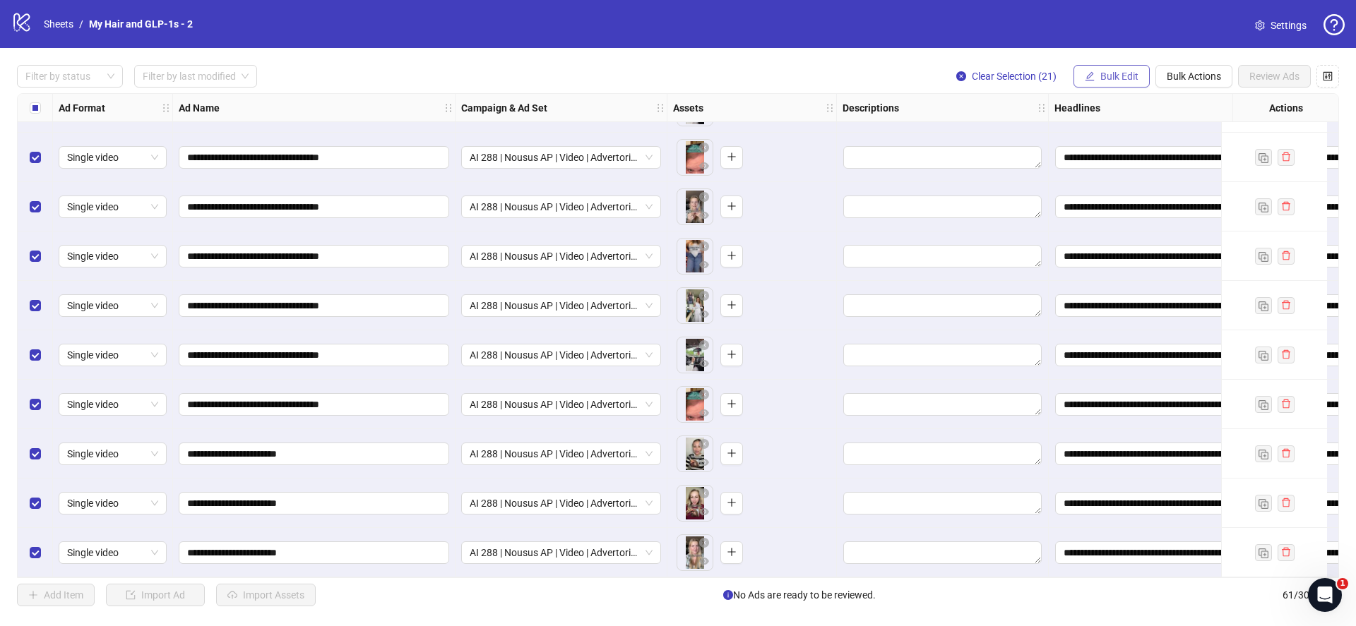
click at [1107, 80] on span "Bulk Edit" at bounding box center [1119, 76] width 38 height 11
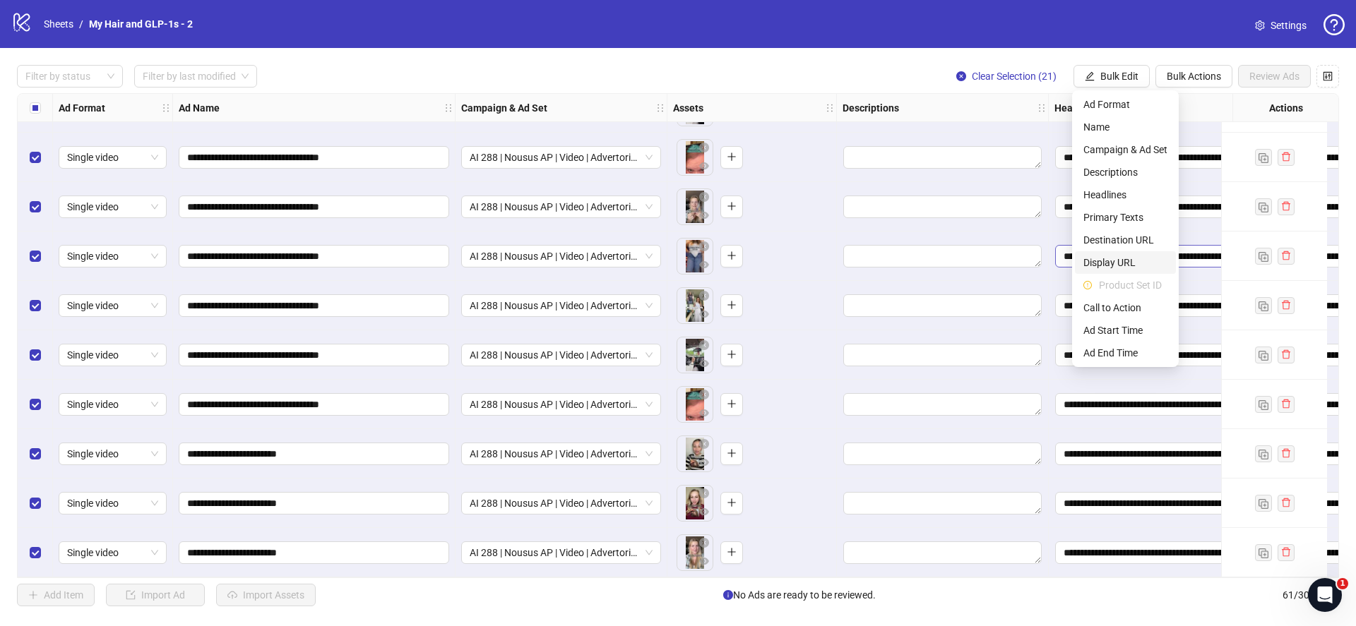
click at [1121, 256] on span "Display URL" at bounding box center [1125, 263] width 84 height 16
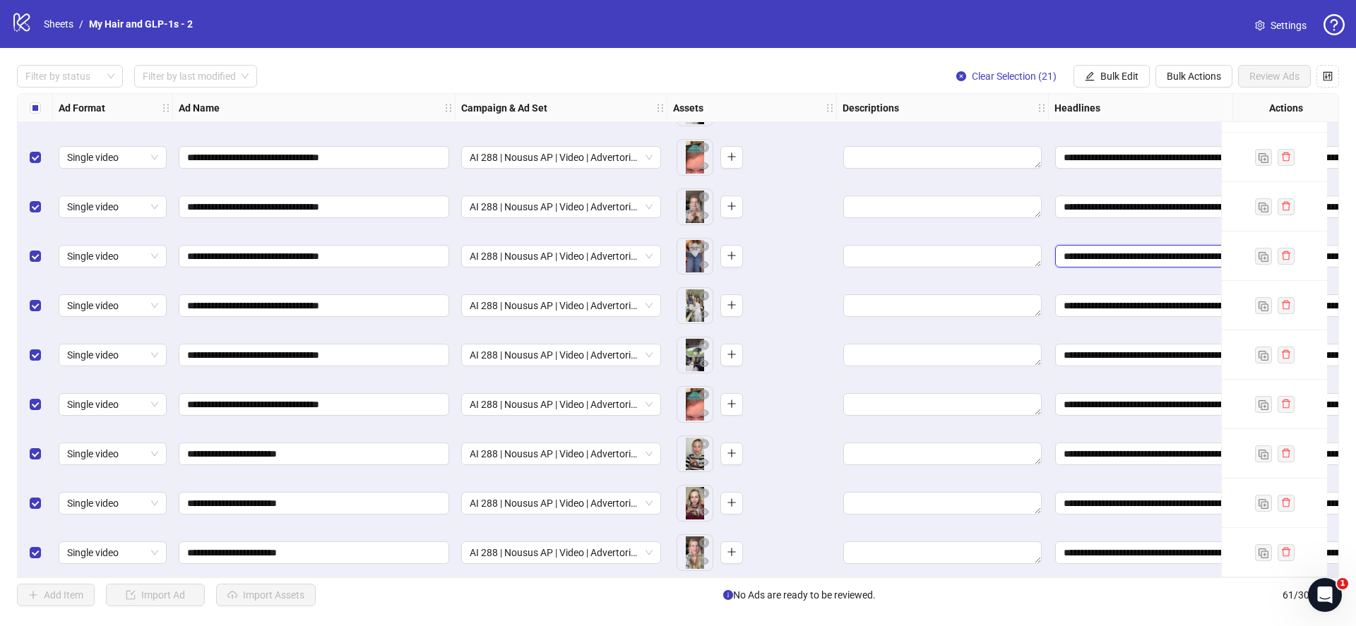
click at [1121, 255] on input "**********" at bounding box center [1154, 256] width 198 height 23
click at [1116, 79] on span "Bulk Edit" at bounding box center [1119, 76] width 38 height 11
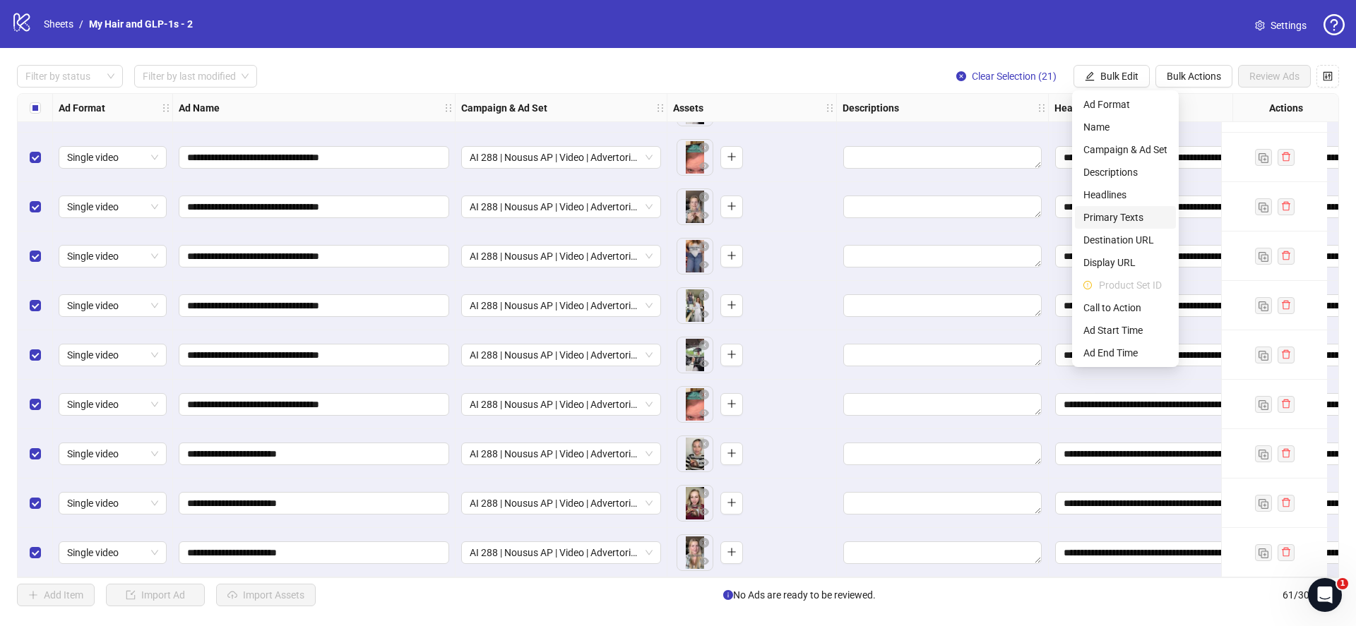
click at [1134, 220] on span "Primary Texts" at bounding box center [1125, 218] width 84 height 16
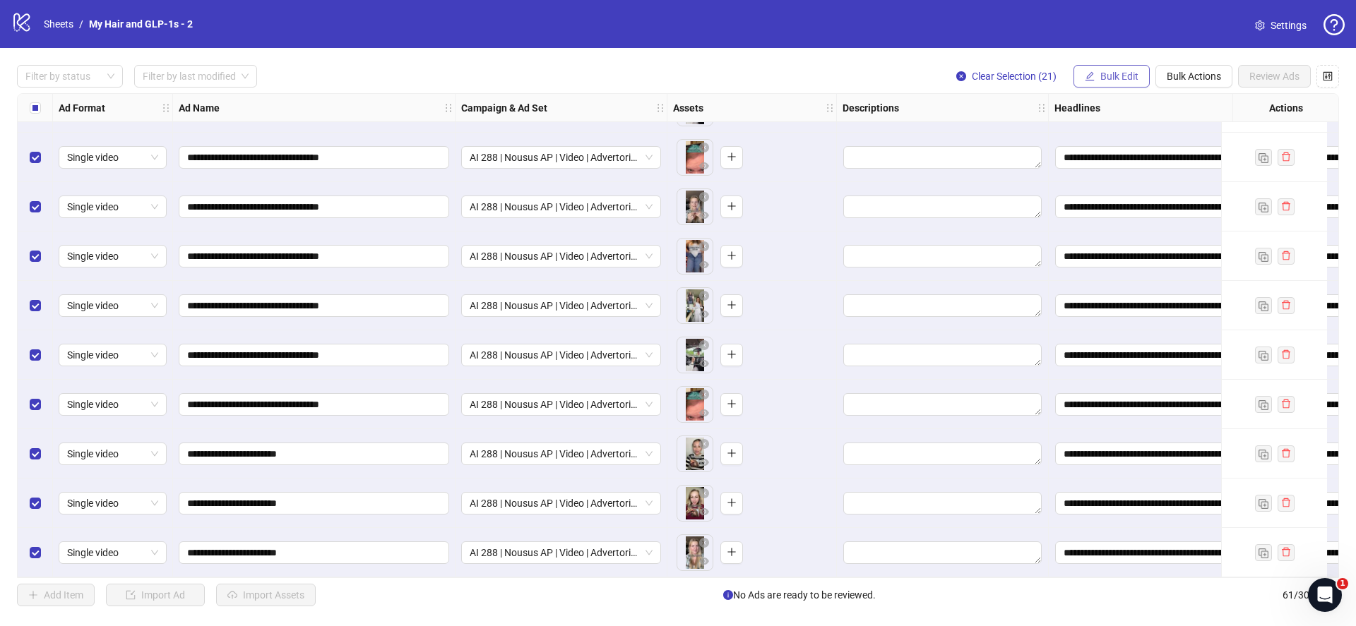
click at [1103, 75] on span "Bulk Edit" at bounding box center [1119, 76] width 38 height 11
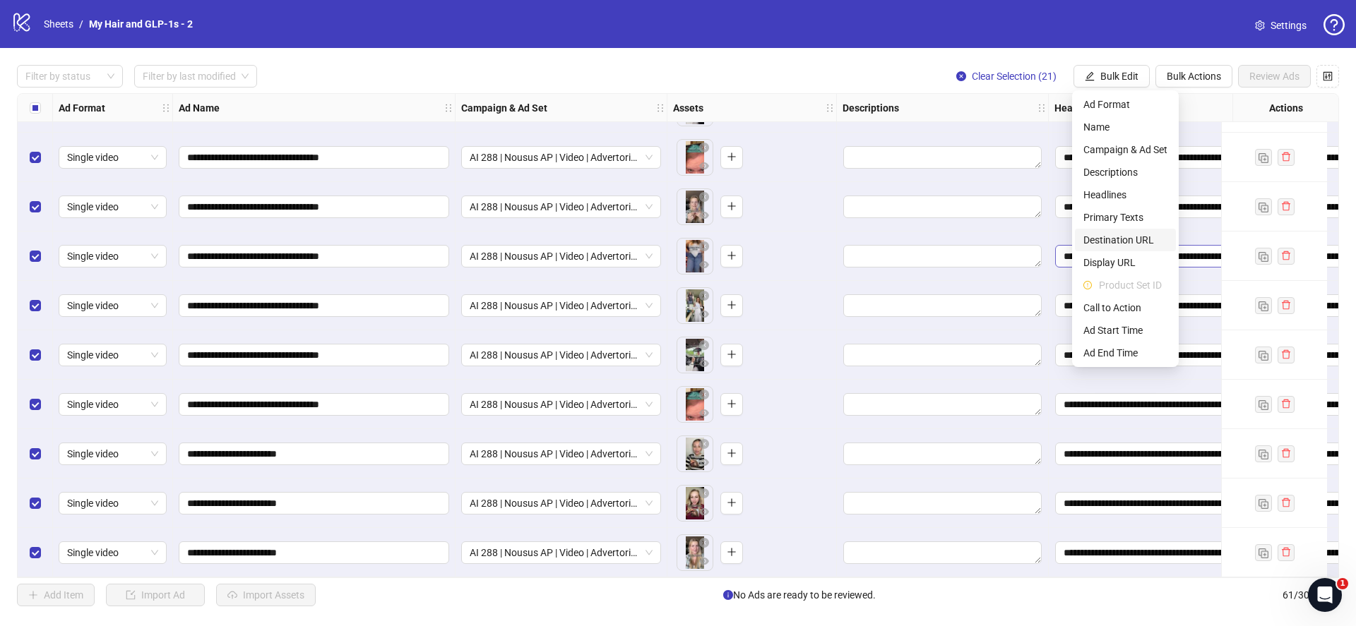
click at [1112, 242] on span "Destination URL" at bounding box center [1125, 240] width 84 height 16
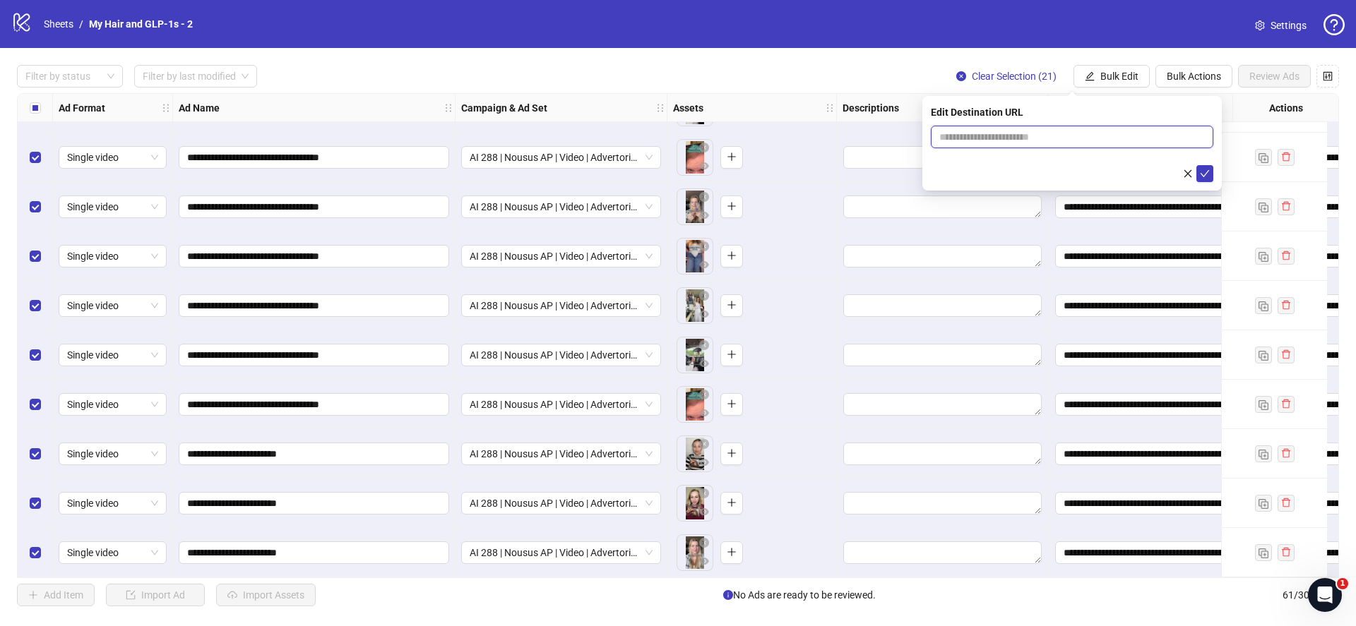
click at [1039, 138] on input "text" at bounding box center [1066, 137] width 254 height 16
paste input "**********"
type input "**********"
click at [1201, 177] on icon "check" at bounding box center [1205, 174] width 10 height 10
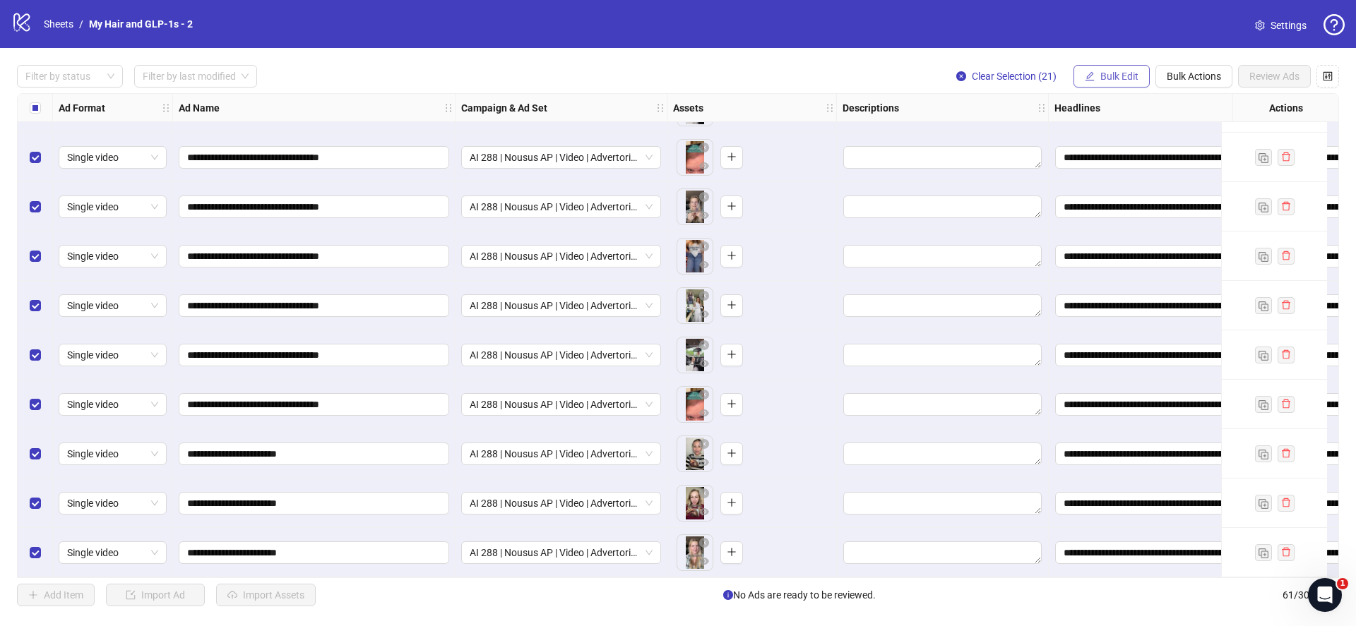
click at [1107, 75] on span "Bulk Edit" at bounding box center [1119, 76] width 38 height 11
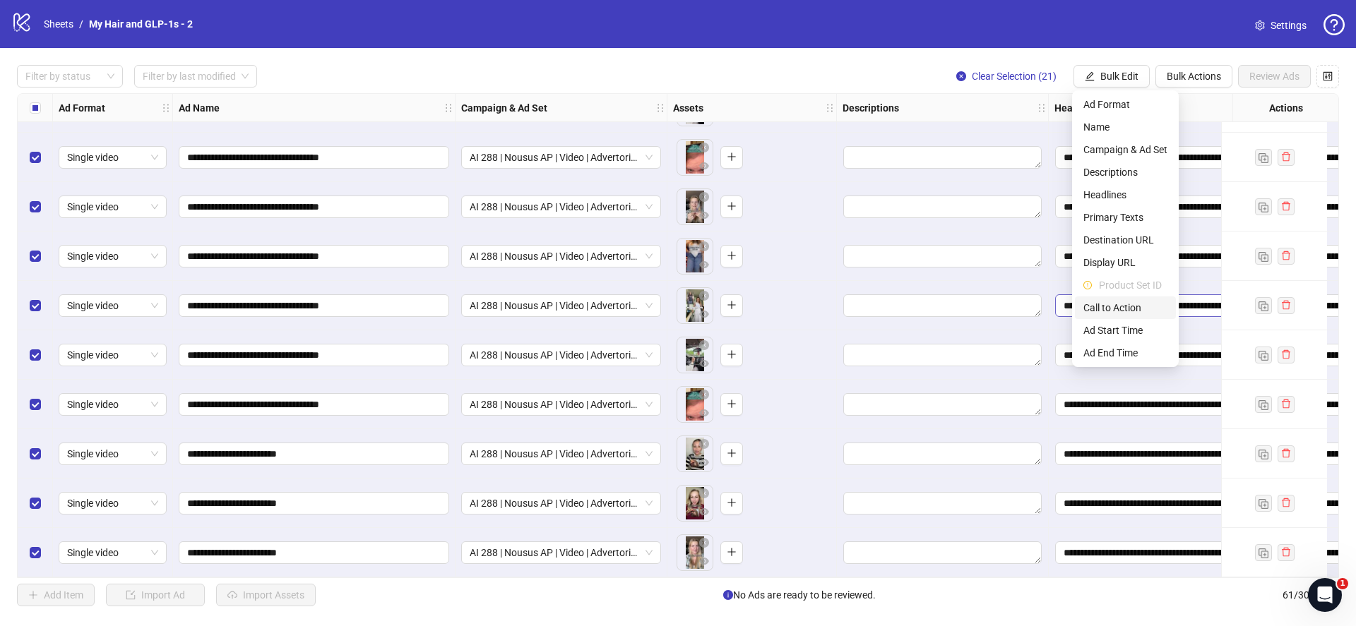
click at [1105, 309] on span "Call to Action" at bounding box center [1125, 308] width 84 height 16
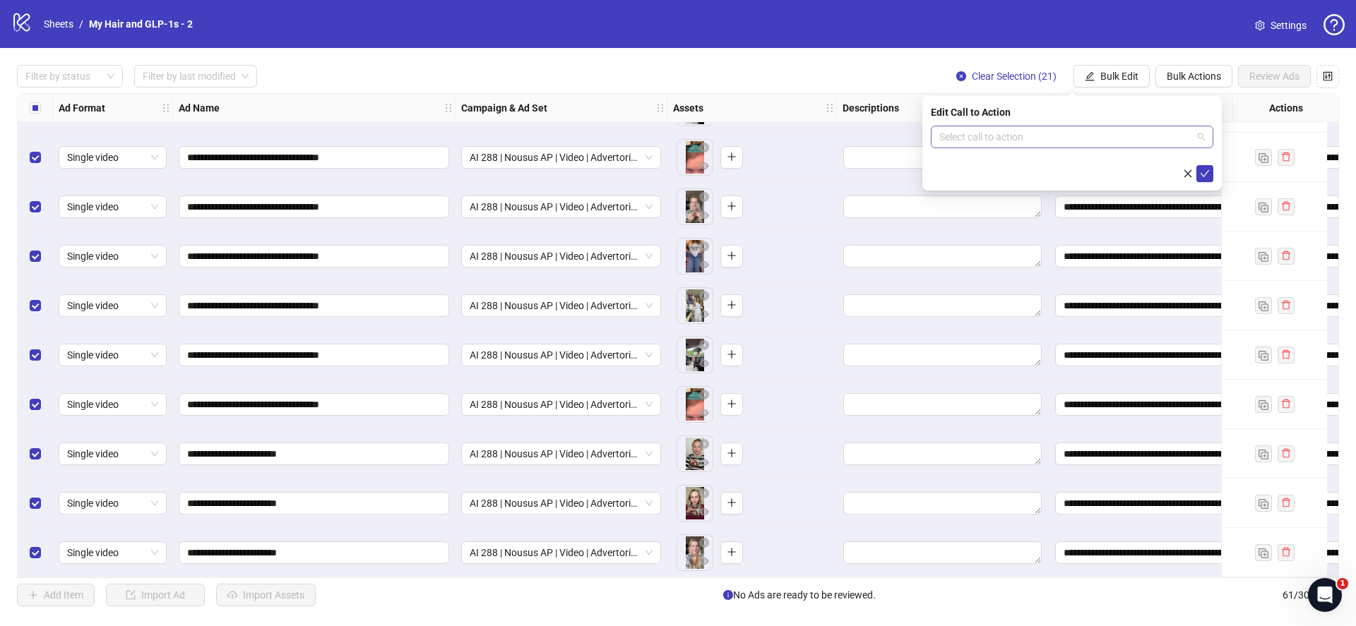
click at [1083, 134] on input "search" at bounding box center [1065, 136] width 253 height 21
type input "***"
drag, startPoint x: 1059, startPoint y: 164, endPoint x: 1100, endPoint y: 165, distance: 41.0
click at [1059, 164] on div "Learn more" at bounding box center [1072, 165] width 260 height 16
click at [1205, 175] on icon "check" at bounding box center [1205, 174] width 10 height 10
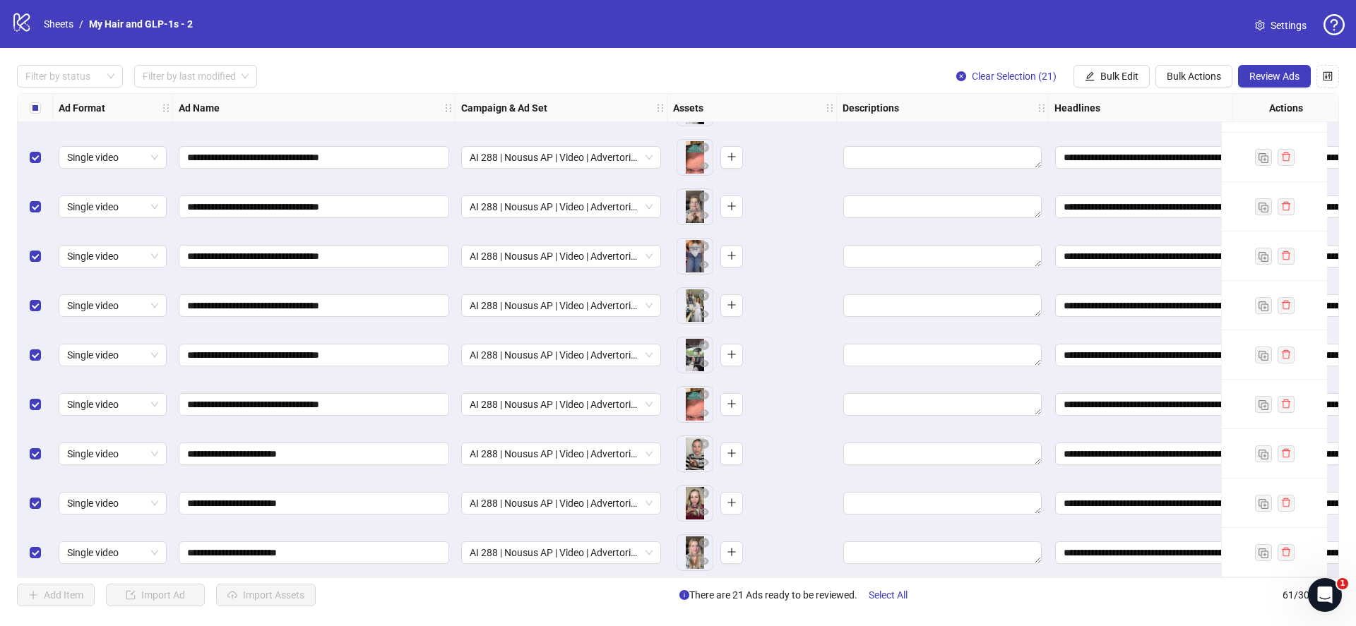
click at [1274, 31] on span "Settings" at bounding box center [1289, 26] width 36 height 16
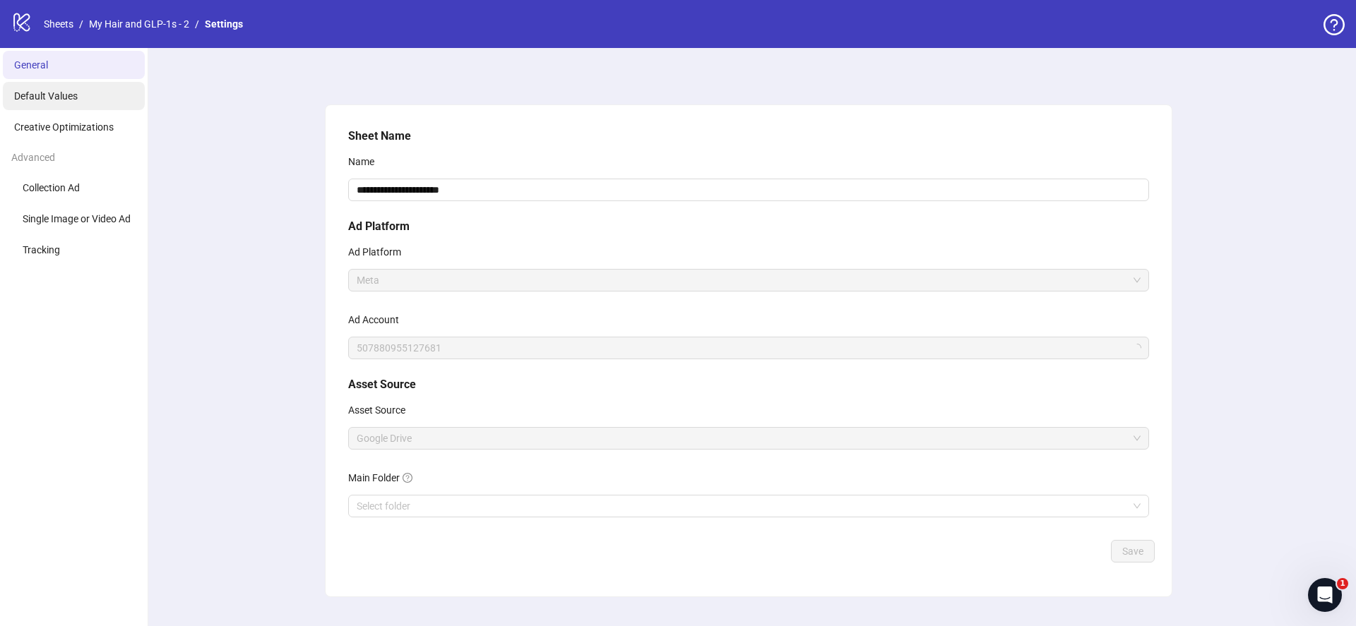
click at [66, 97] on span "Default Values" at bounding box center [46, 95] width 64 height 11
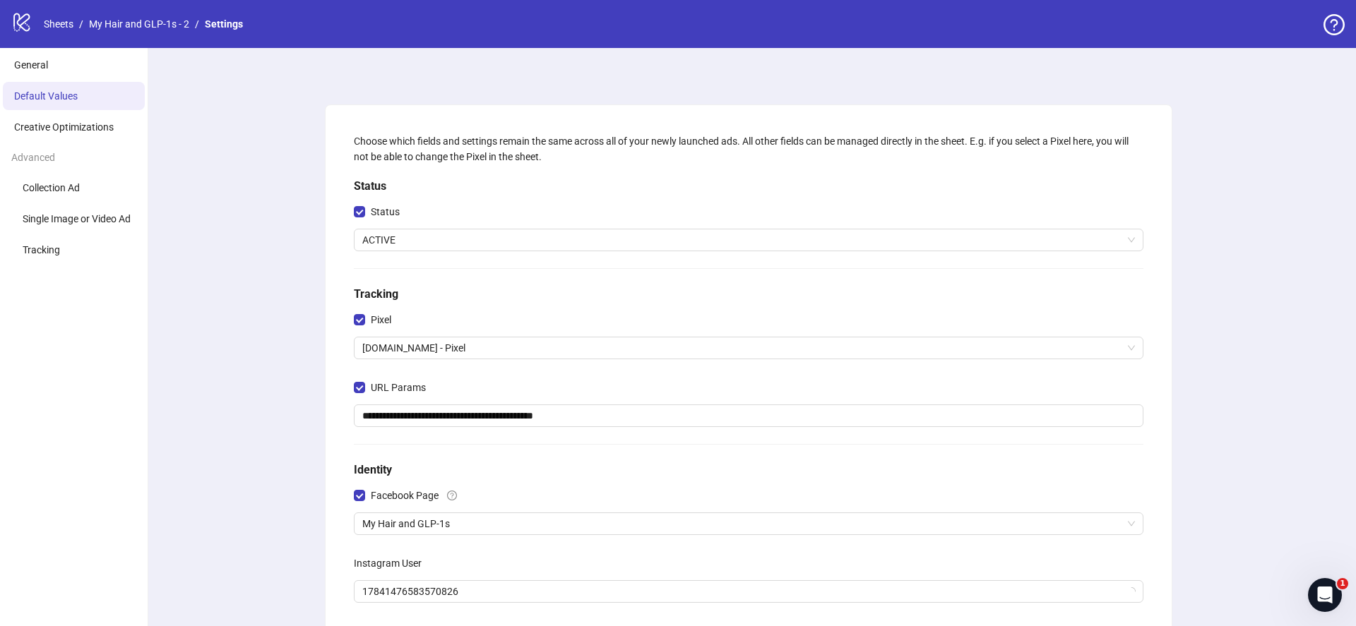
click at [129, 23] on link "​My Hair and GLP-1s - 2" at bounding box center [139, 24] width 106 height 16
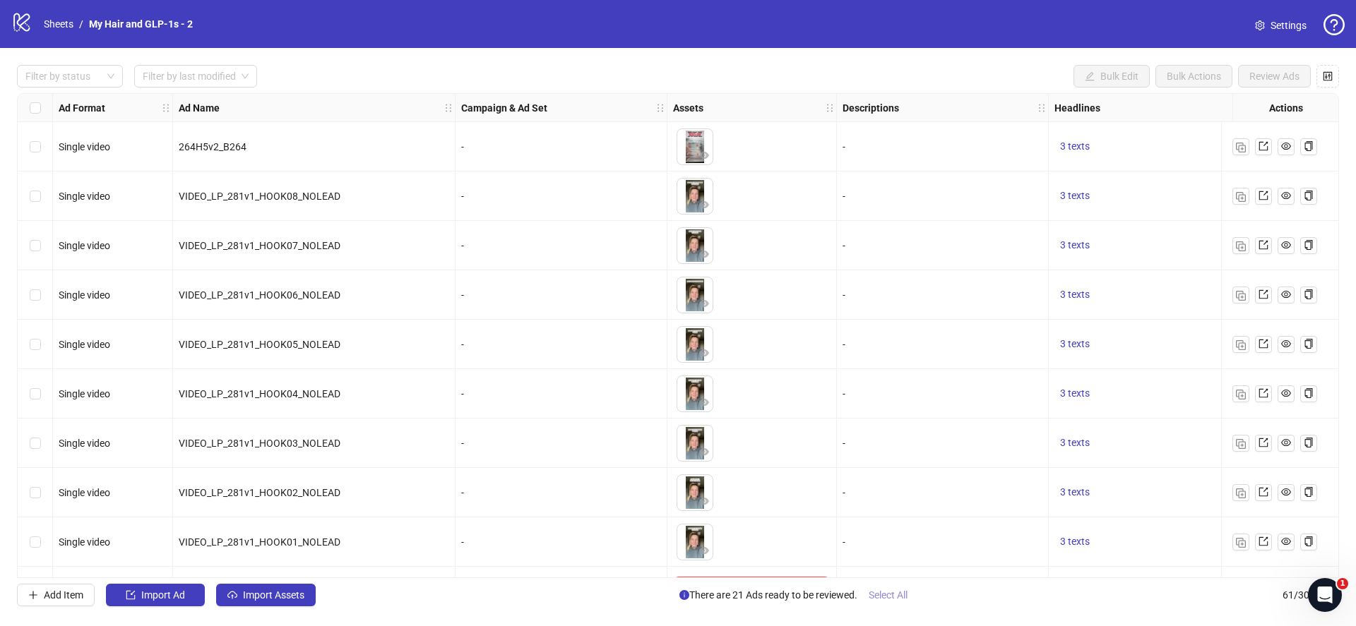
click at [896, 597] on span "Select All" at bounding box center [888, 595] width 39 height 11
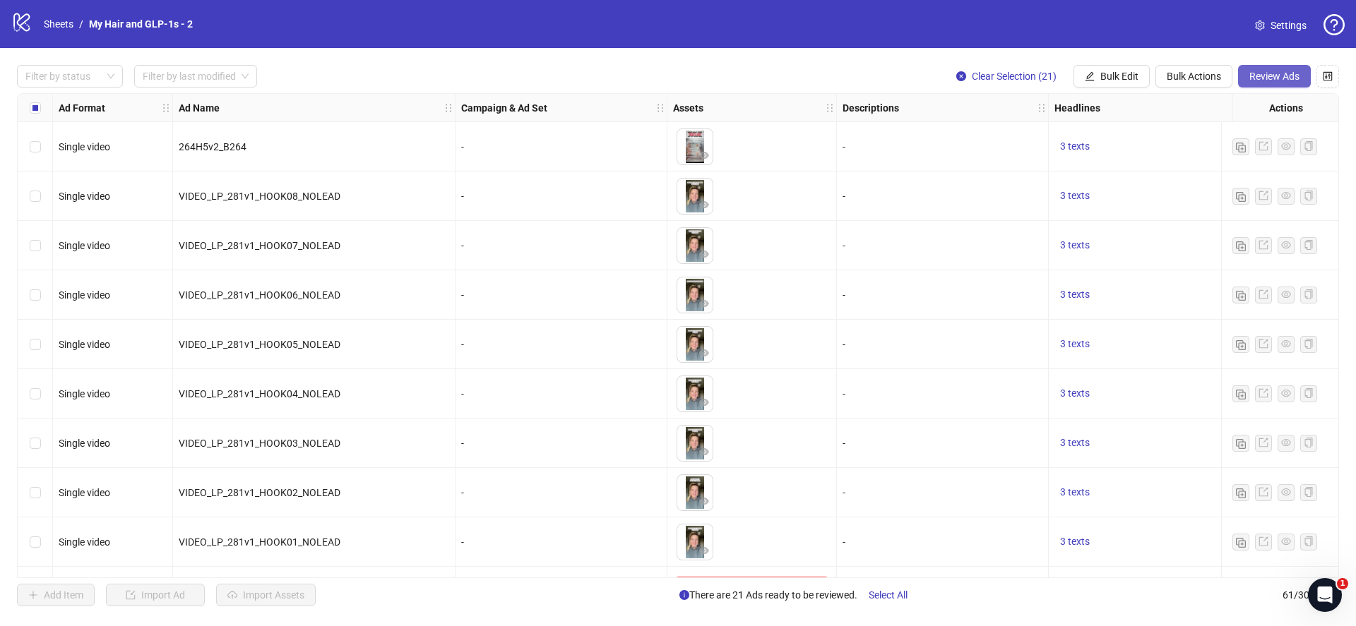
click at [1278, 83] on button "Review Ads" at bounding box center [1274, 76] width 73 height 23
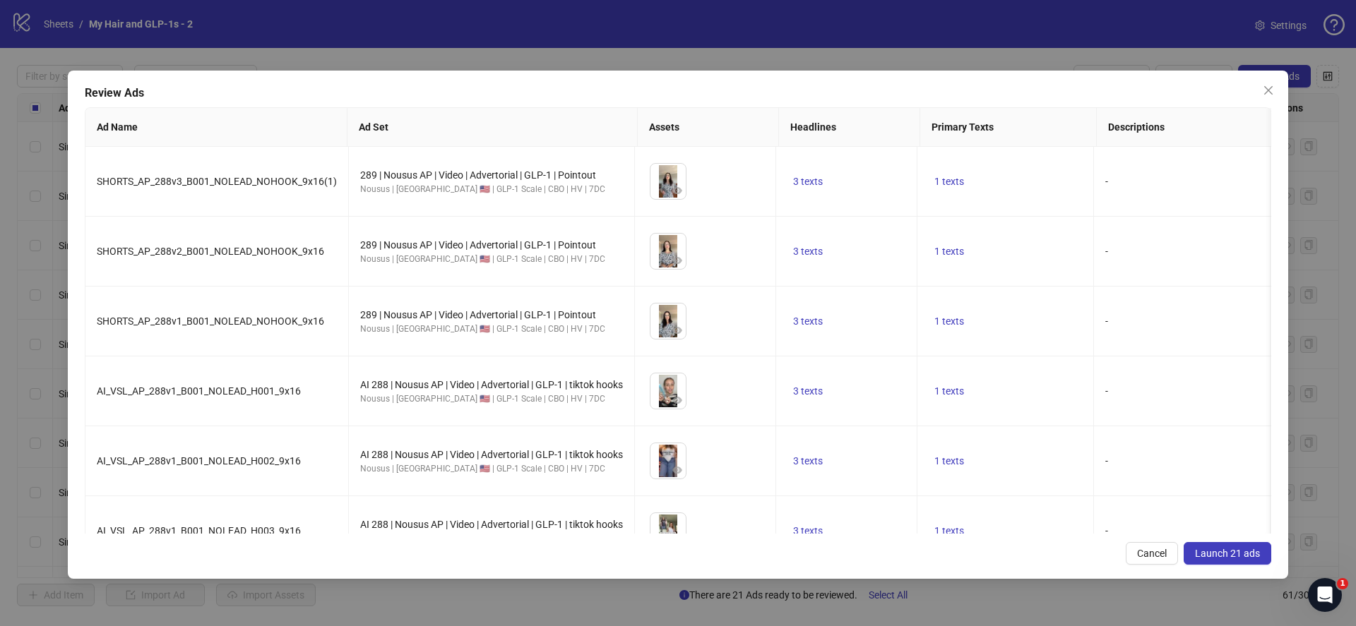
click at [1212, 554] on span "Launch 21 ads" at bounding box center [1227, 553] width 65 height 11
